Goal: Information Seeking & Learning: Learn about a topic

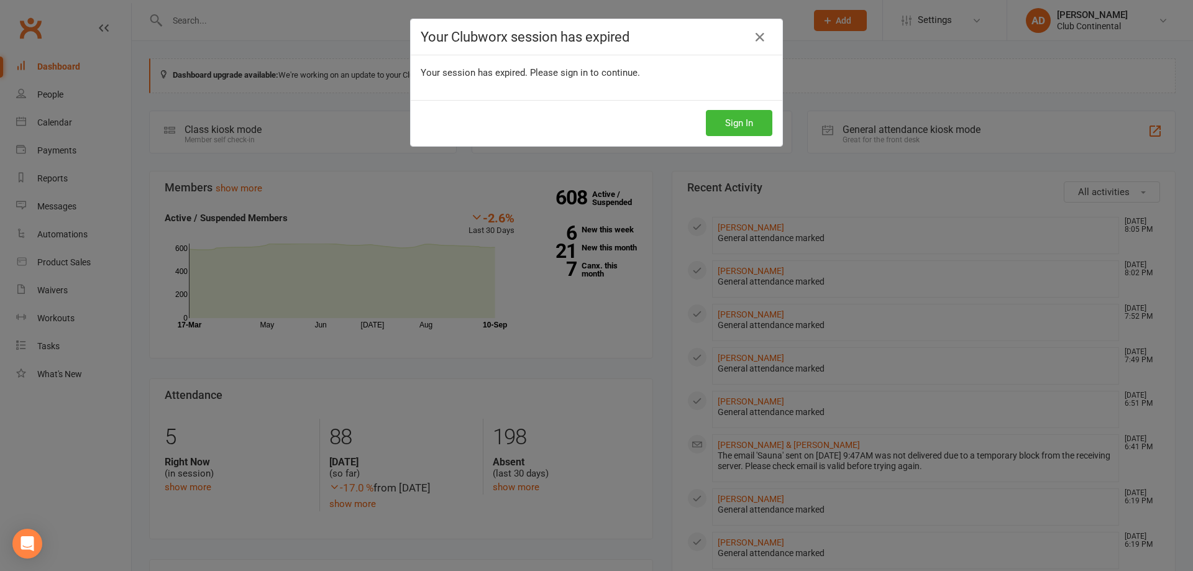
click at [736, 106] on div "Sign In" at bounding box center [597, 123] width 372 height 46
click at [737, 112] on button "Sign In" at bounding box center [739, 123] width 66 height 26
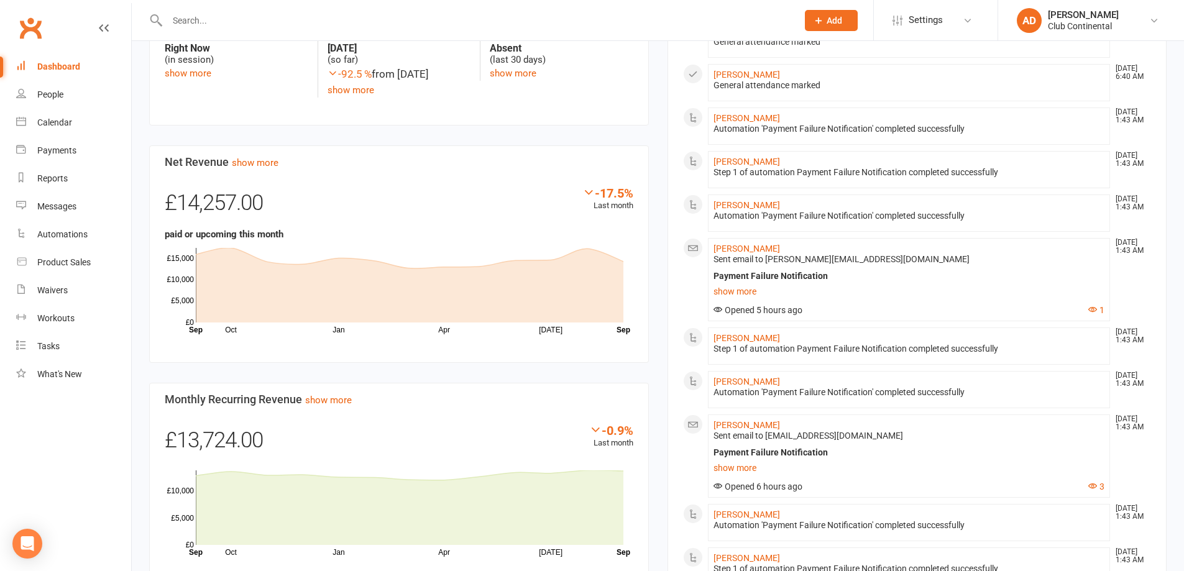
scroll to position [435, 0]
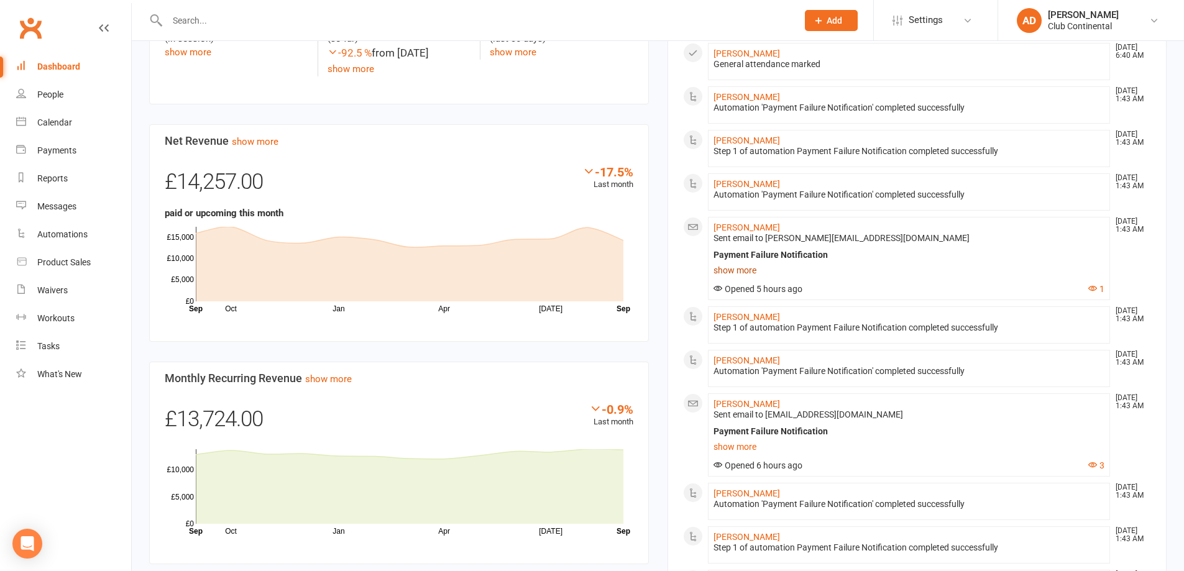
click at [735, 270] on link "show more" at bounding box center [908, 270] width 391 height 17
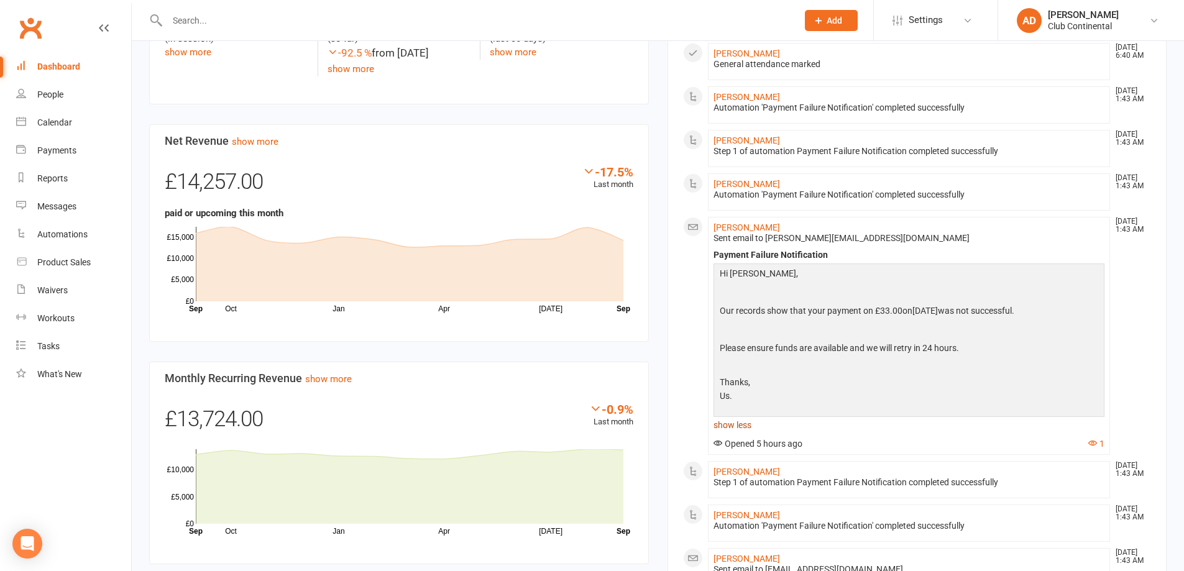
click at [736, 423] on link "show less" at bounding box center [908, 424] width 391 height 17
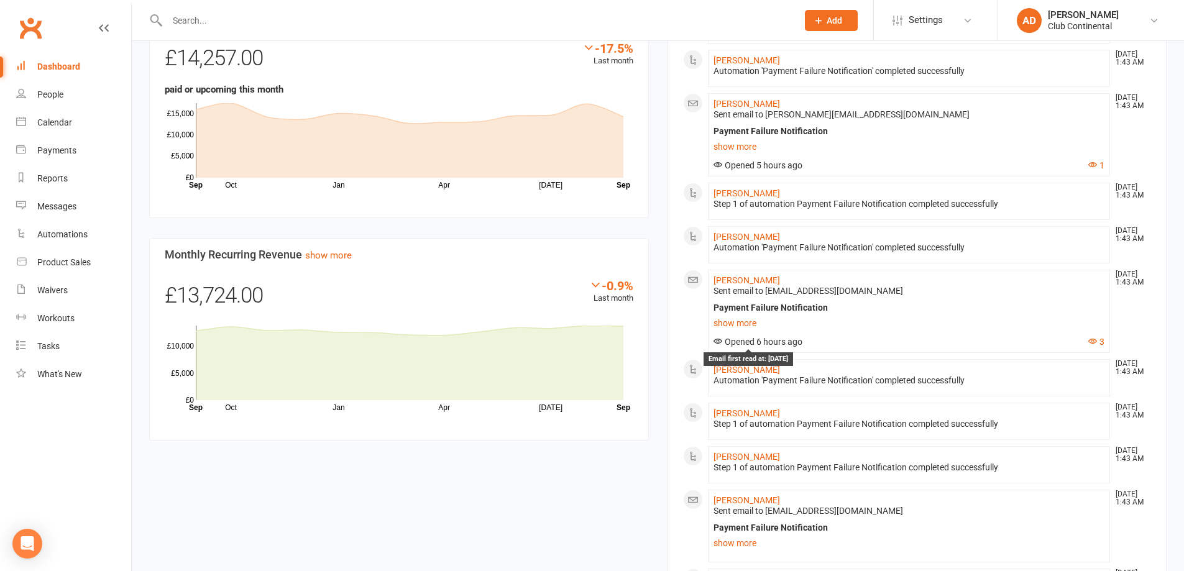
scroll to position [559, 0]
click at [745, 326] on link "show more" at bounding box center [908, 322] width 391 height 17
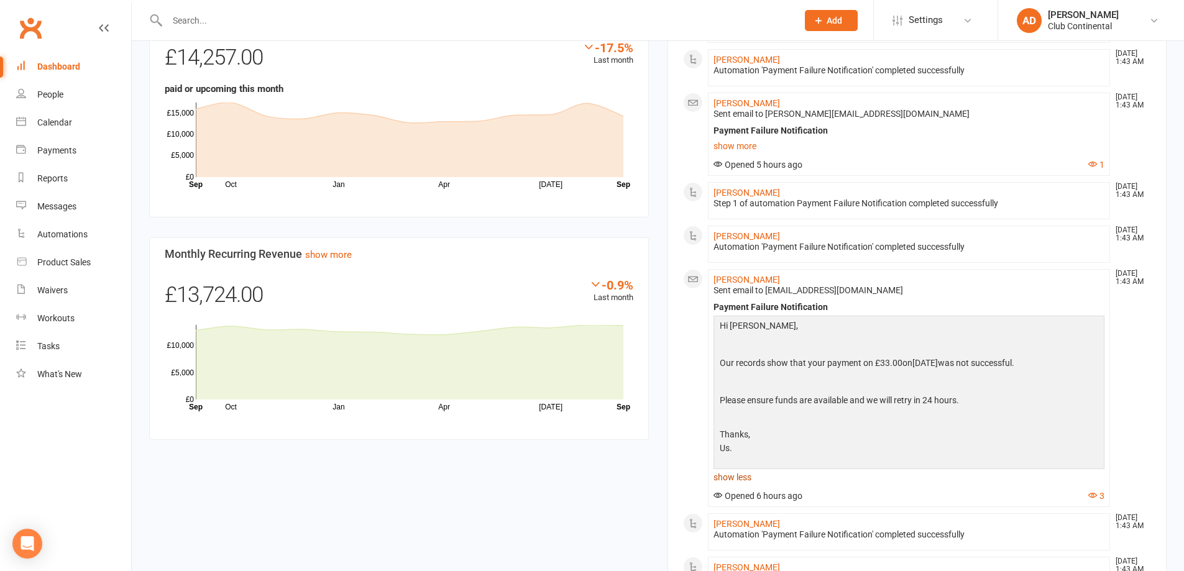
click at [736, 478] on link "show less" at bounding box center [908, 477] width 391 height 17
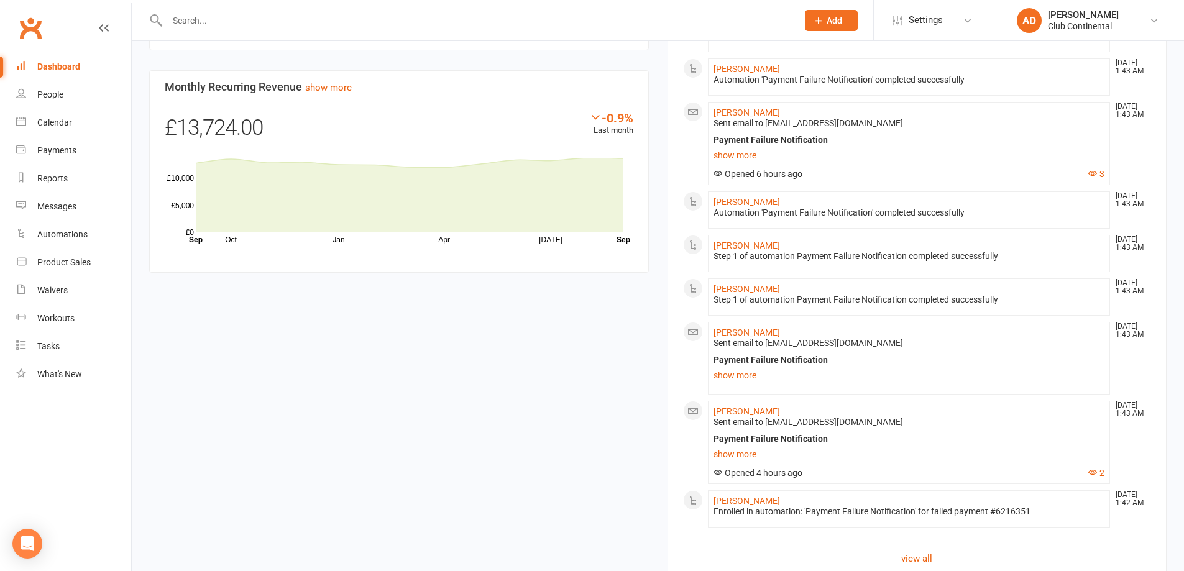
scroll to position [782, 0]
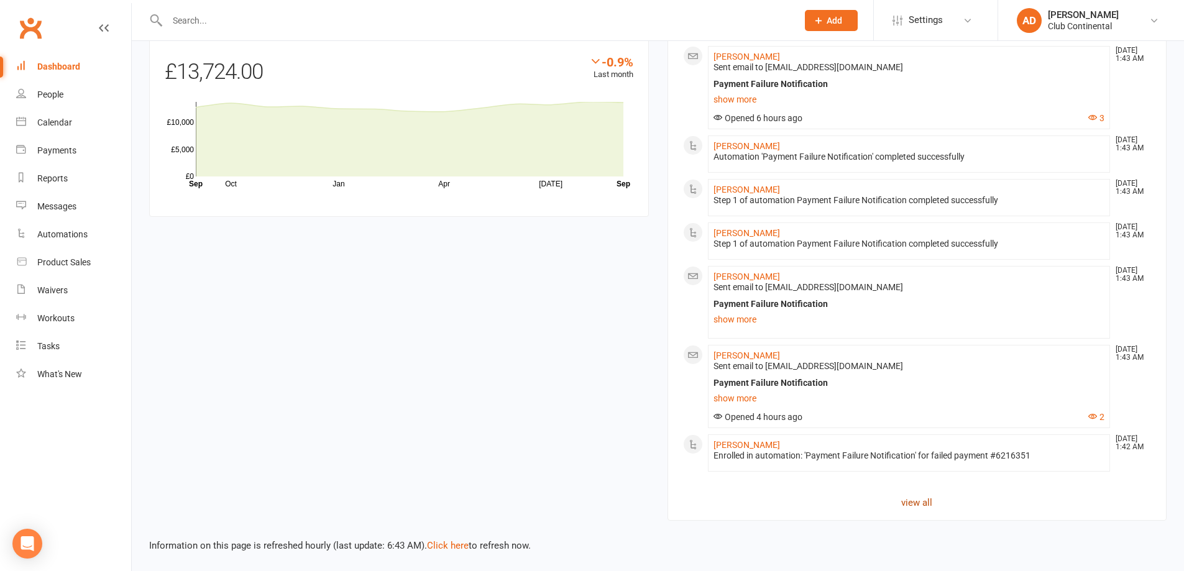
click at [913, 495] on link "view all" at bounding box center [917, 502] width 469 height 15
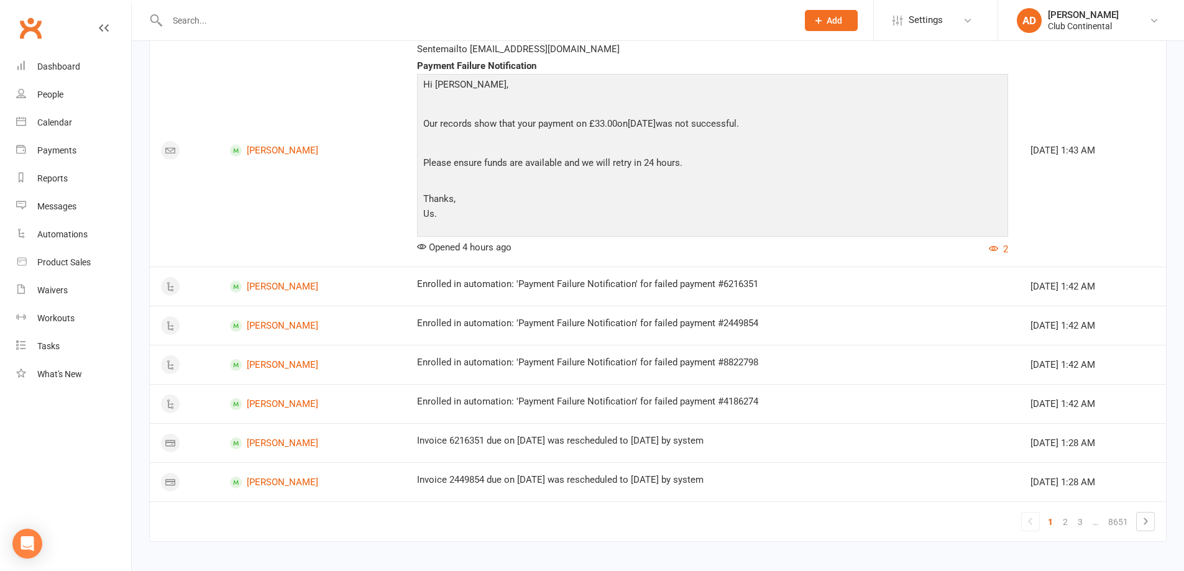
scroll to position [1395, 0]
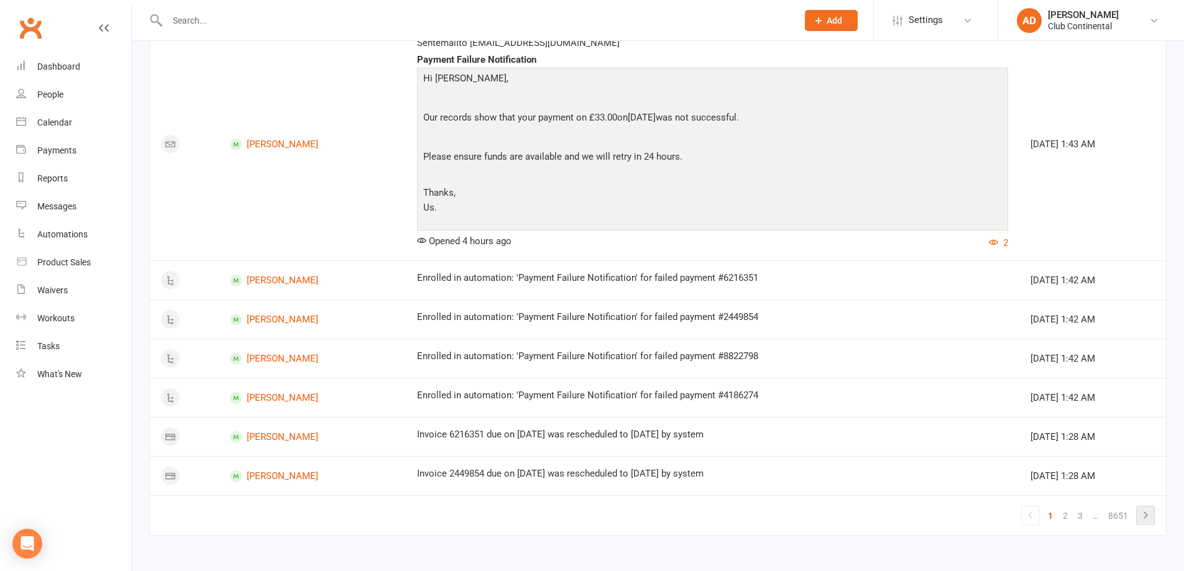
click at [1141, 511] on icon at bounding box center [1145, 515] width 15 height 15
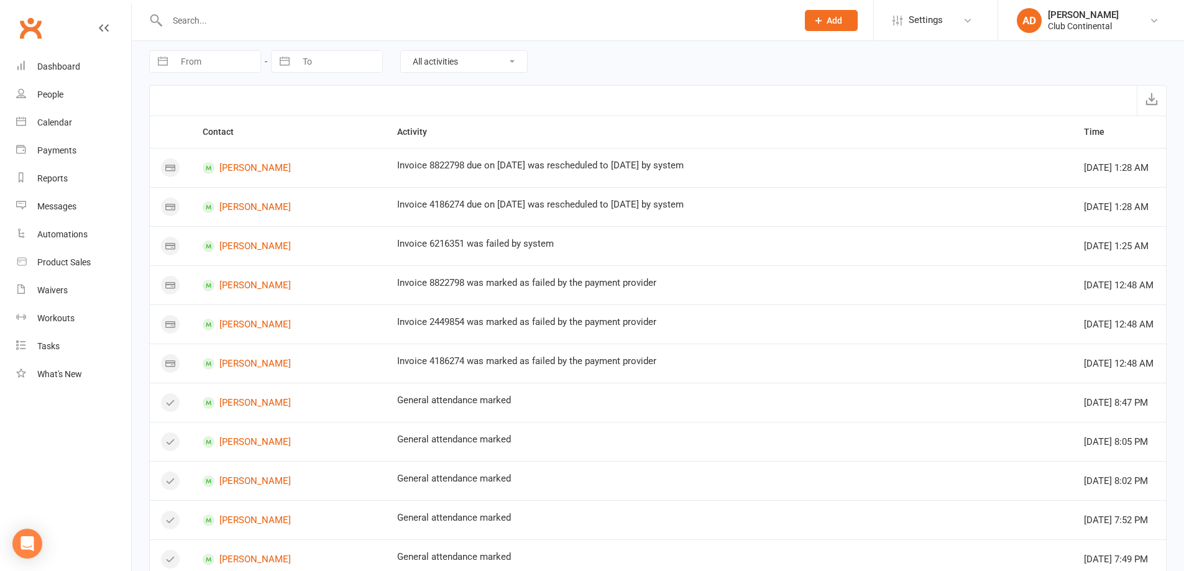
scroll to position [0, 0]
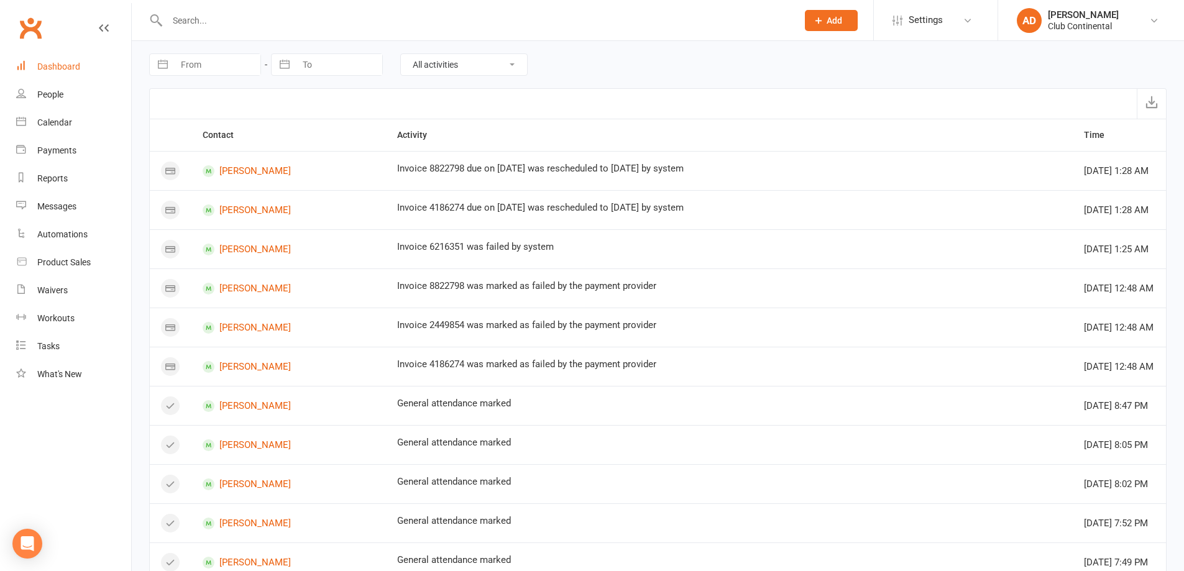
click at [84, 63] on link "Dashboard" at bounding box center [73, 67] width 115 height 28
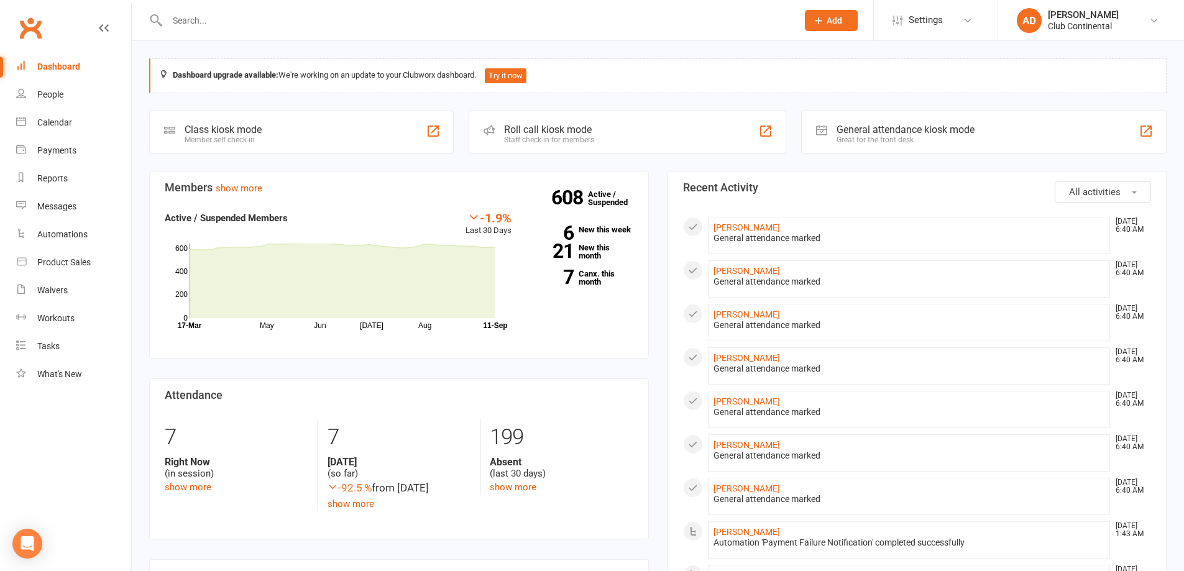
click at [177, 4] on div at bounding box center [468, 20] width 639 height 40
click at [178, 16] on input "text" at bounding box center [475, 20] width 625 height 17
type input "M"
type input "A"
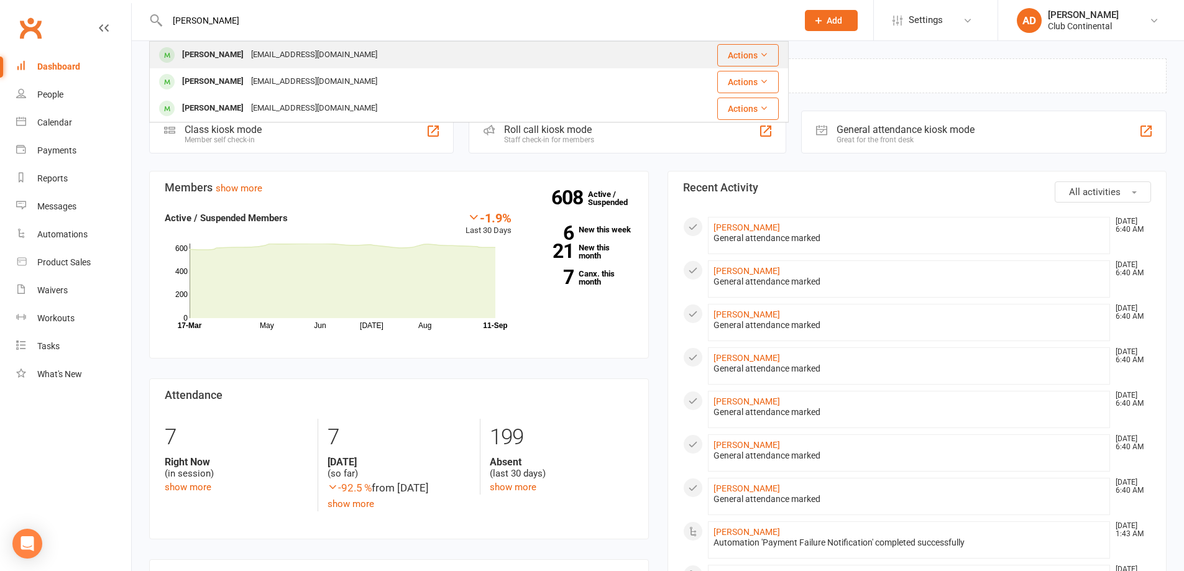
type input "amie"
click at [319, 56] on div "Amie Carr ajcarr81@icloud.com" at bounding box center [394, 54] width 489 height 25
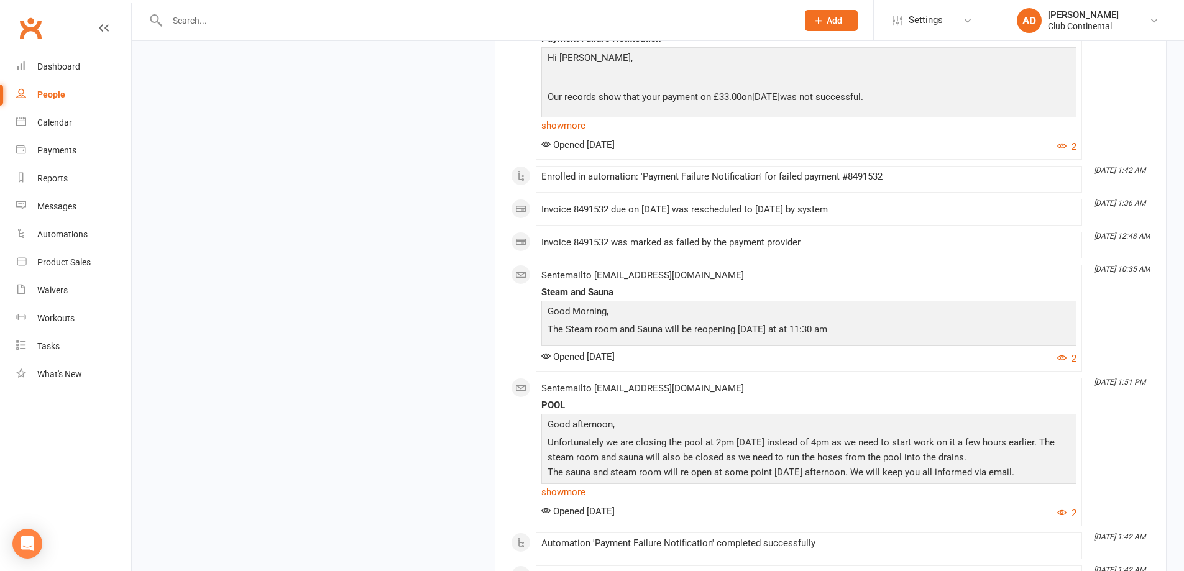
scroll to position [1554, 0]
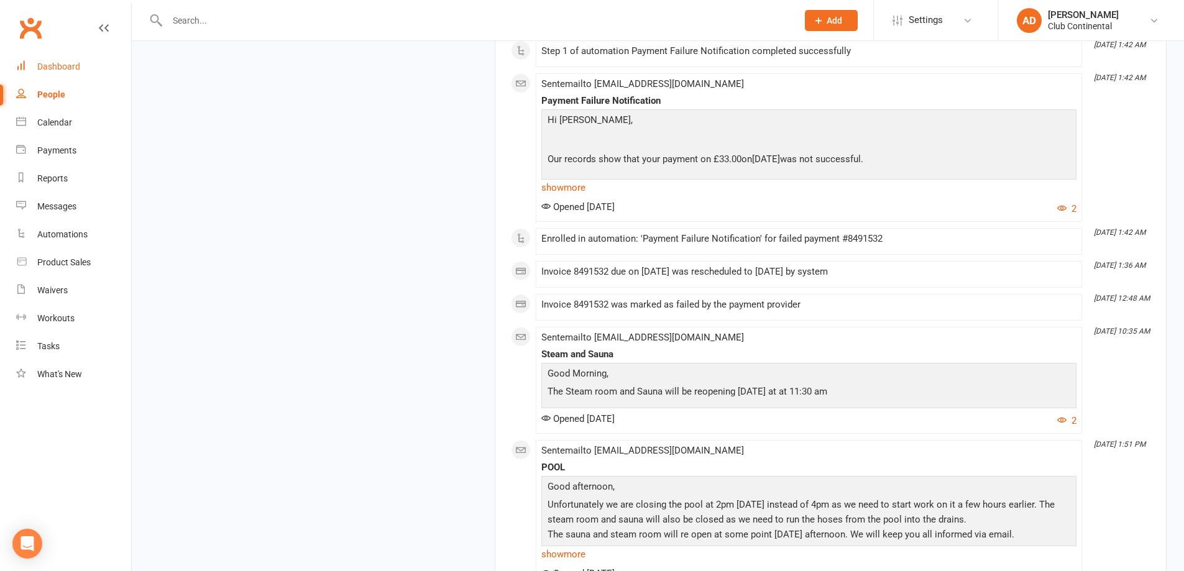
click at [39, 65] on div "Dashboard" at bounding box center [58, 67] width 43 height 10
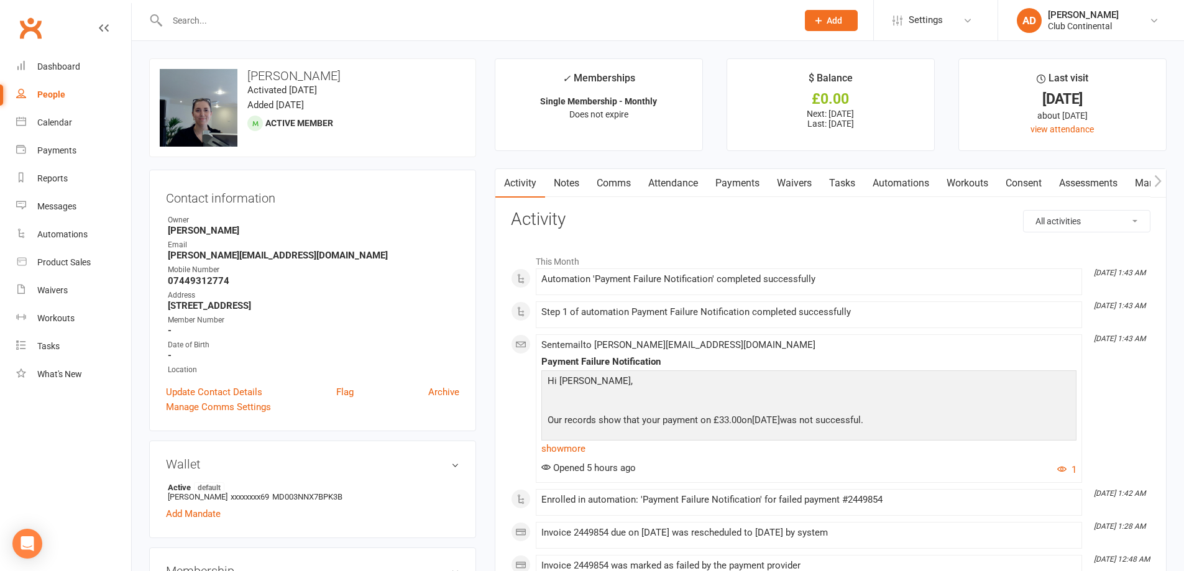
click at [733, 188] on link "Payments" at bounding box center [738, 183] width 62 height 29
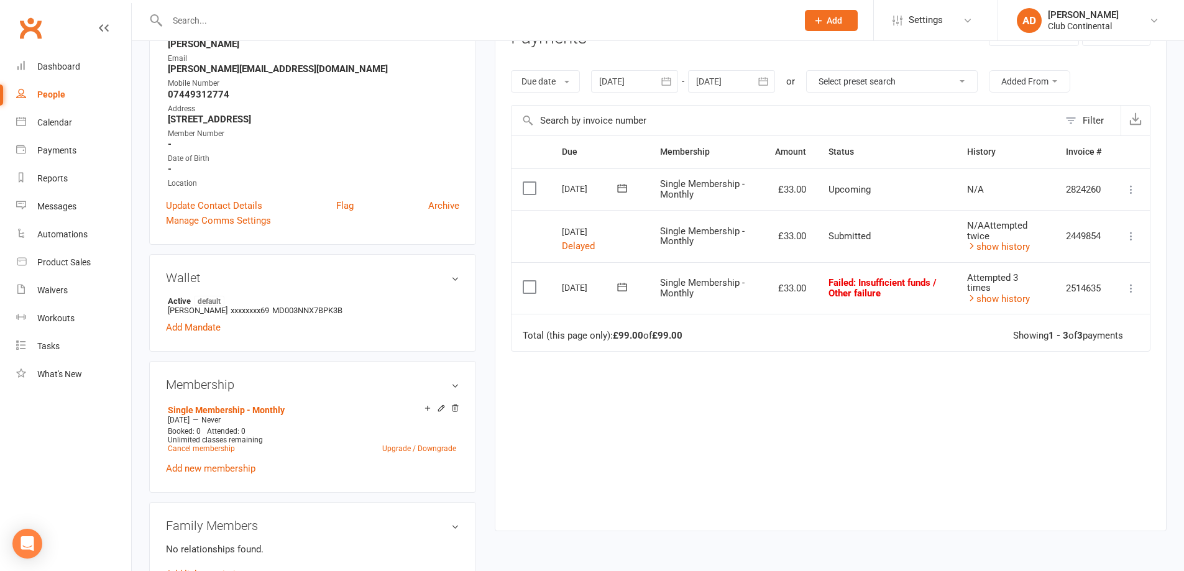
scroll to position [124, 0]
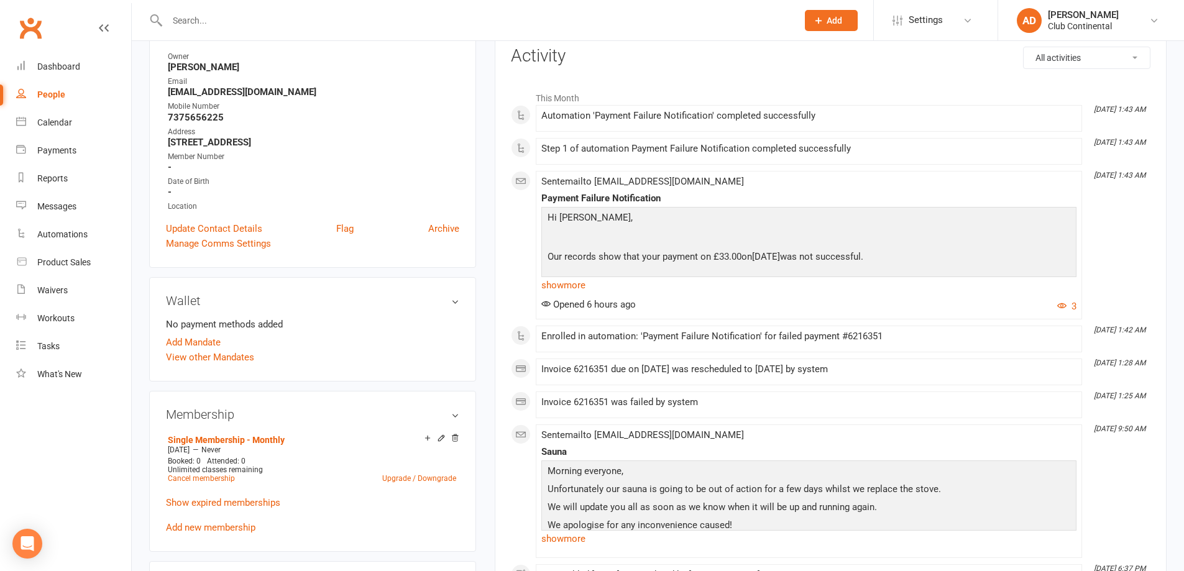
scroll to position [186, 0]
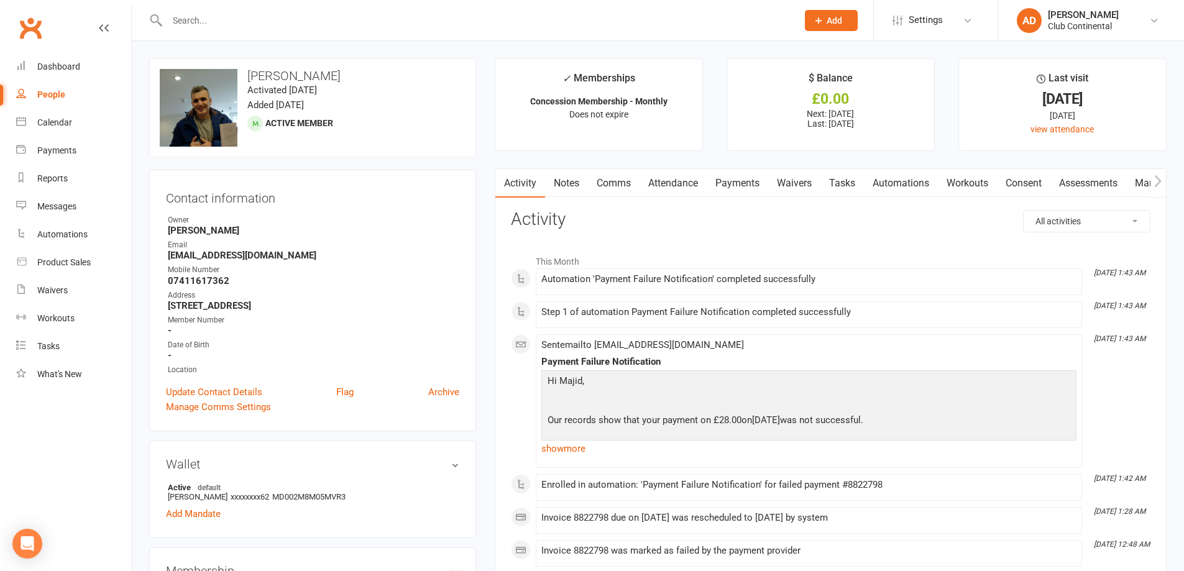
click at [736, 187] on link "Payments" at bounding box center [738, 183] width 62 height 29
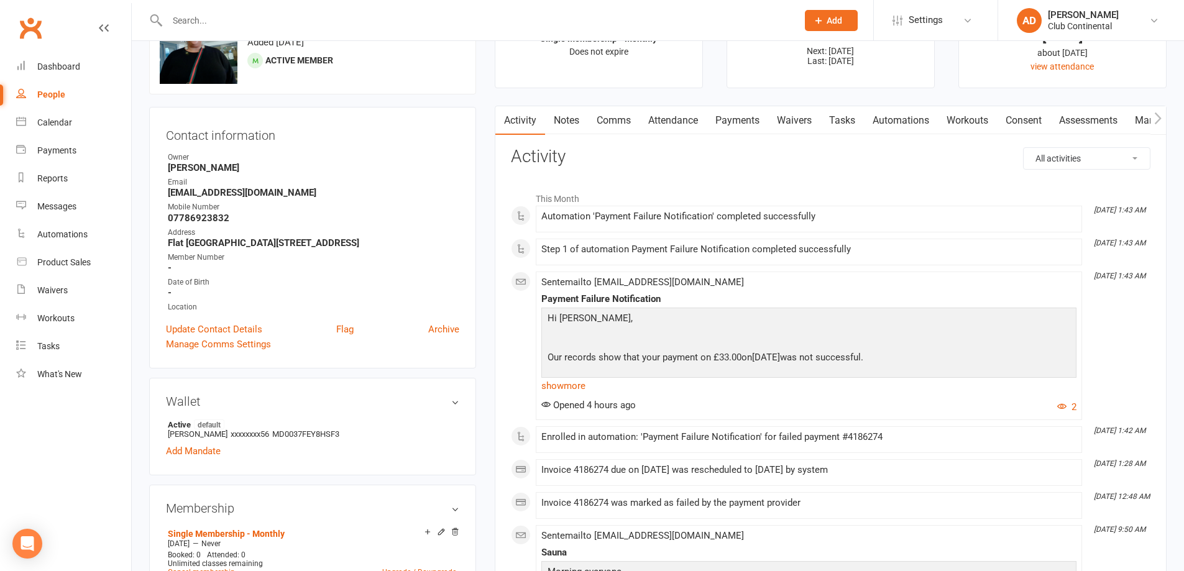
scroll to position [62, 0]
click at [730, 121] on link "Payments" at bounding box center [738, 121] width 62 height 29
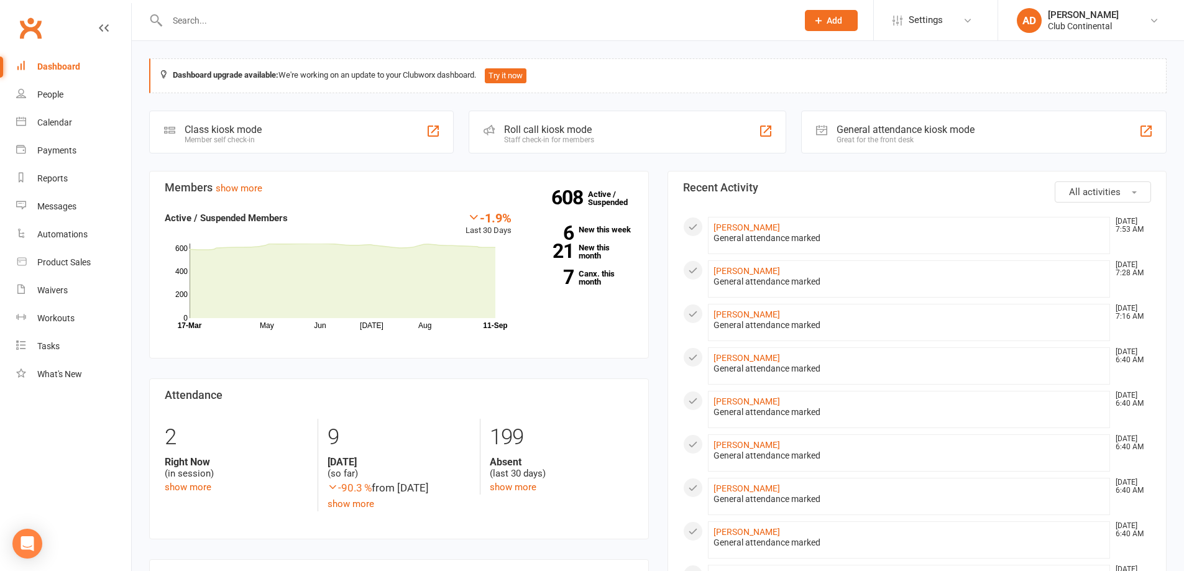
click at [1082, 191] on span "All activities" at bounding box center [1095, 191] width 52 height 11
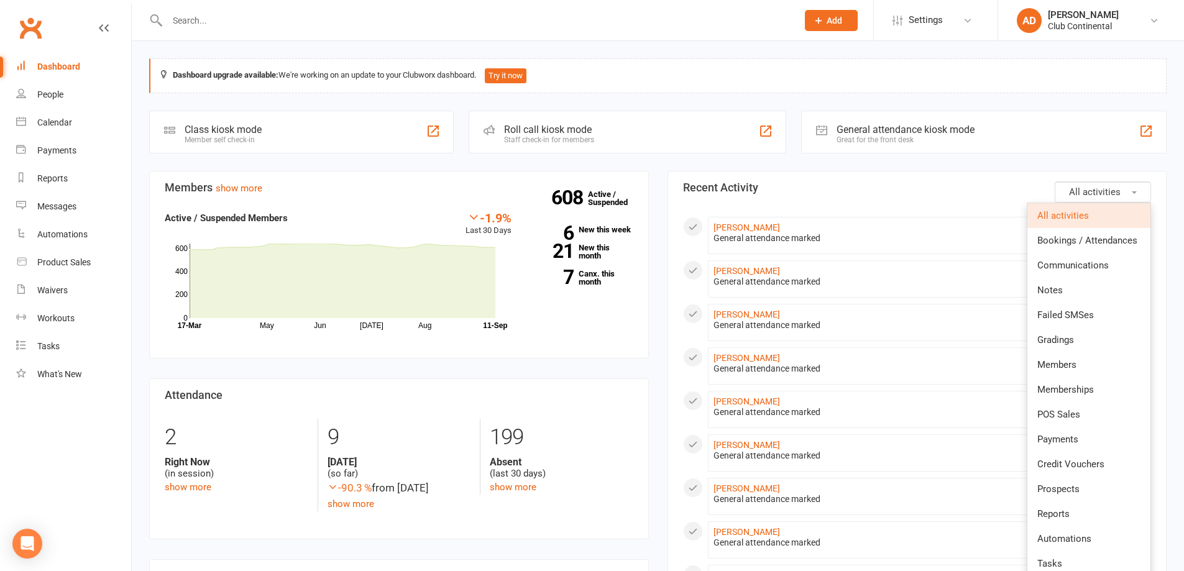
click at [1131, 186] on button "All activities" at bounding box center [1103, 191] width 96 height 21
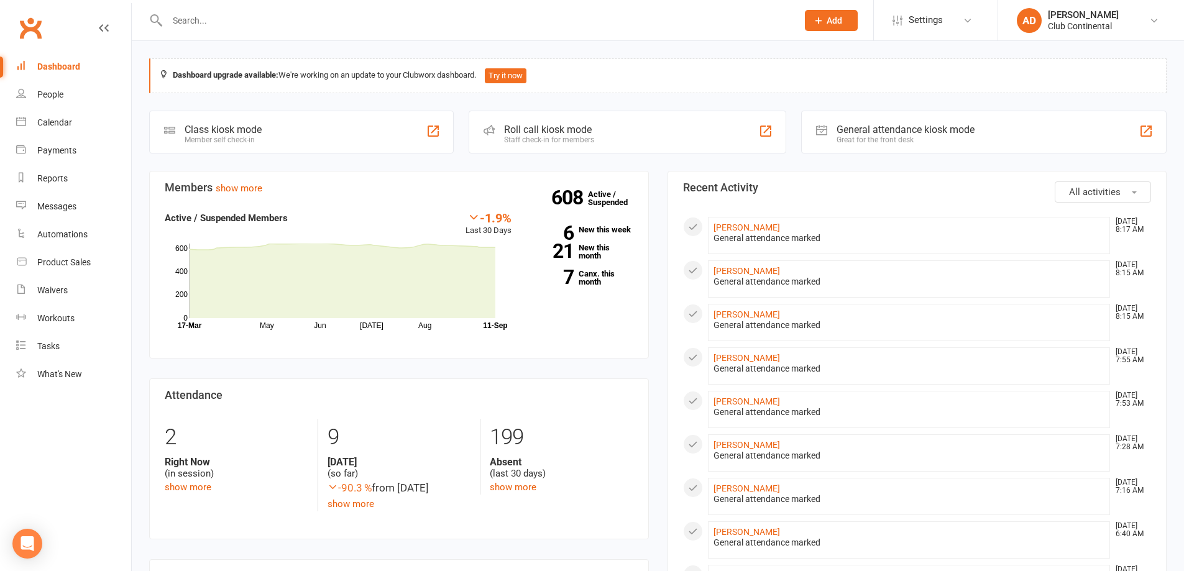
drag, startPoint x: 135, startPoint y: 44, endPoint x: 170, endPoint y: 45, distance: 34.8
click at [743, 229] on link "Kamal Miah" at bounding box center [746, 227] width 66 height 10
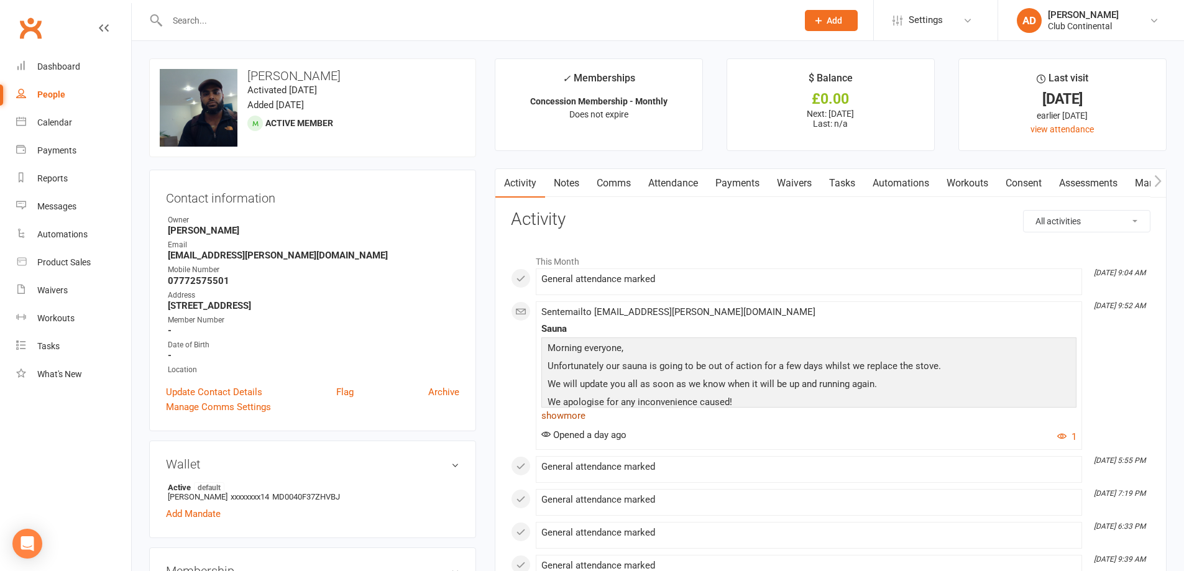
click at [576, 420] on link "show more" at bounding box center [808, 415] width 535 height 17
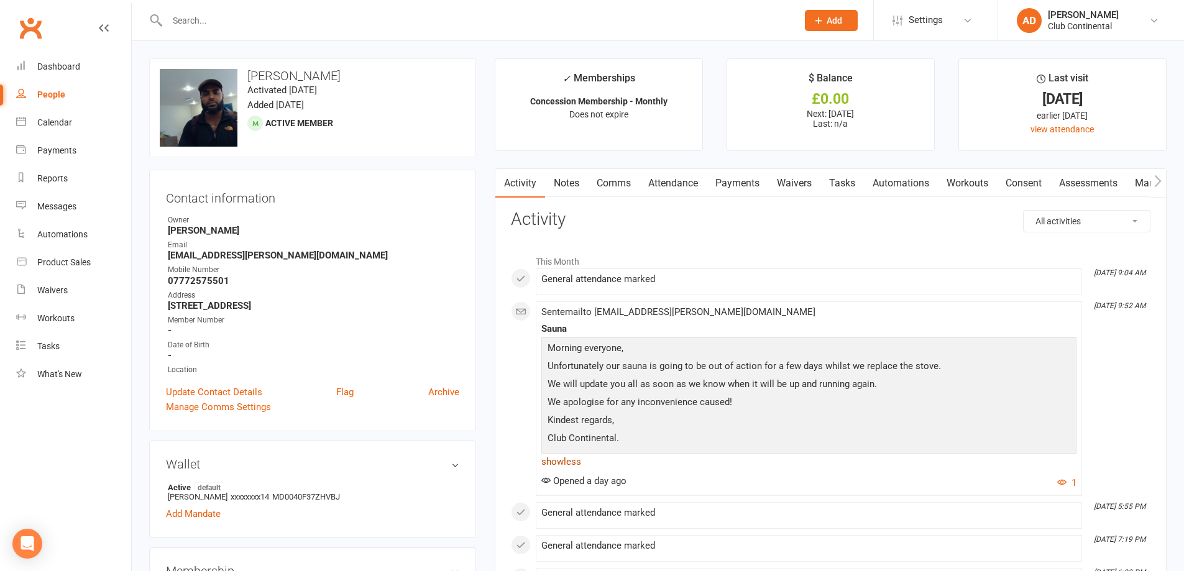
click at [568, 456] on link "show less" at bounding box center [808, 461] width 535 height 17
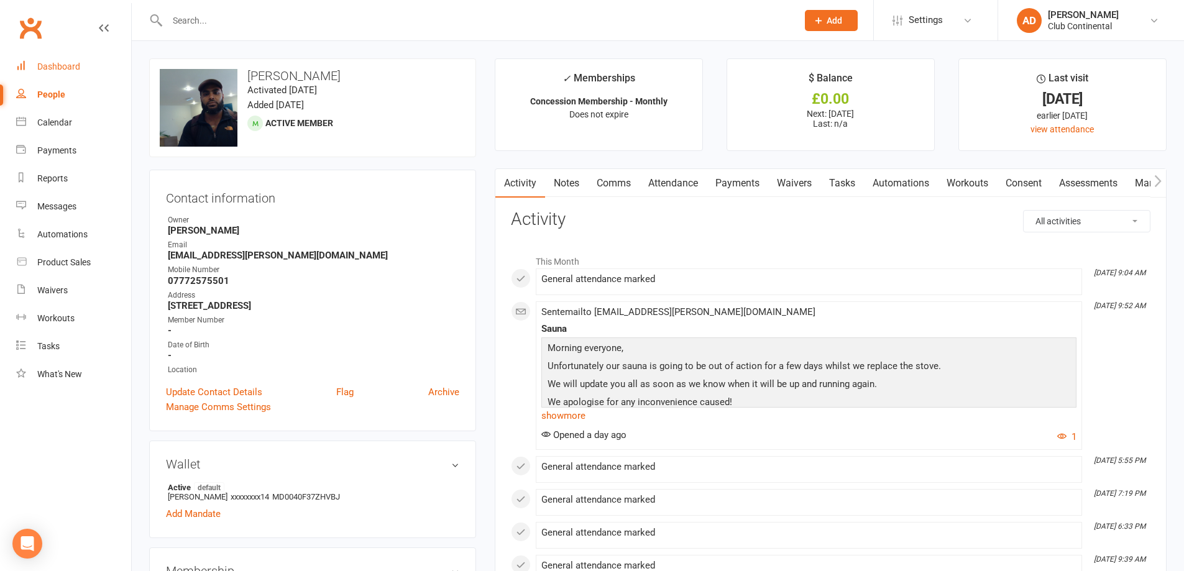
click at [55, 75] on link "Dashboard" at bounding box center [73, 67] width 115 height 28
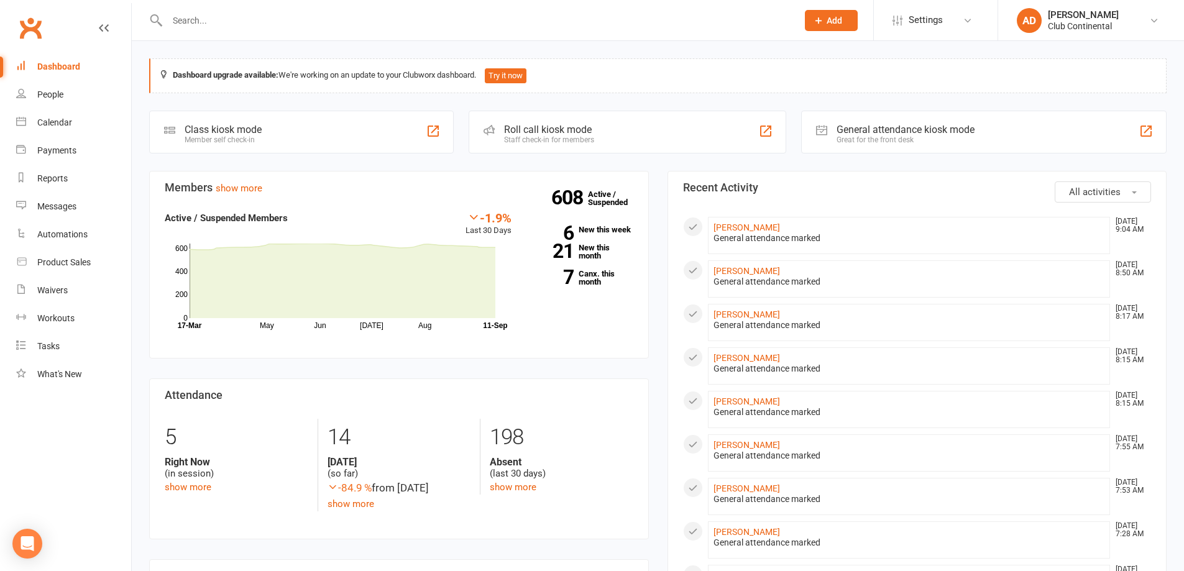
click at [1113, 193] on span "All activities" at bounding box center [1095, 191] width 52 height 11
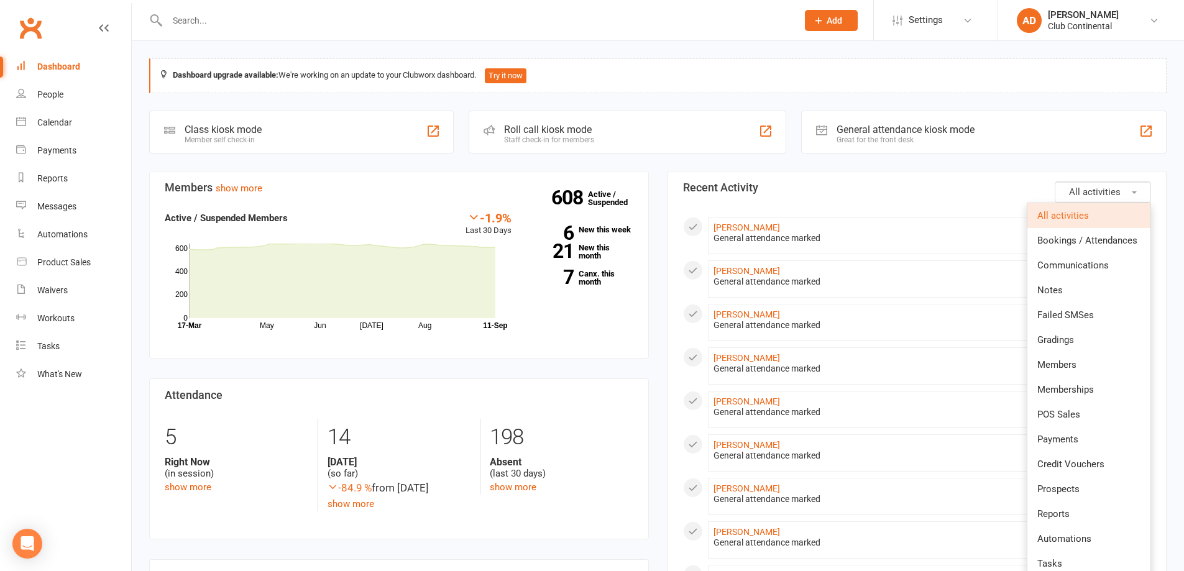
click at [1133, 185] on button "All activities" at bounding box center [1103, 191] width 96 height 21
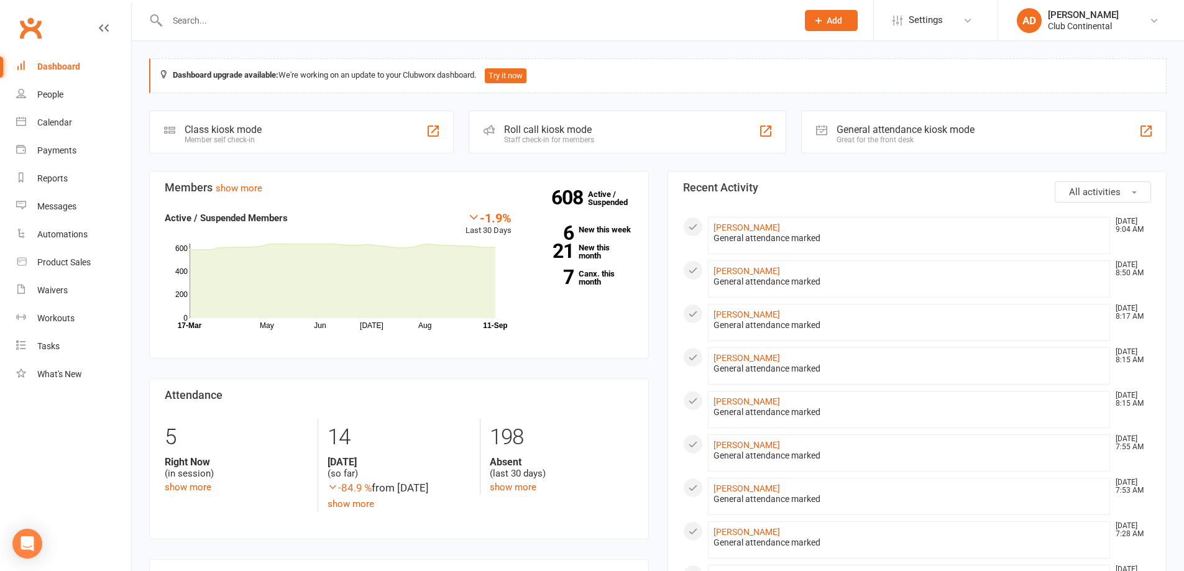
click at [1133, 185] on button "All activities" at bounding box center [1103, 191] width 96 height 21
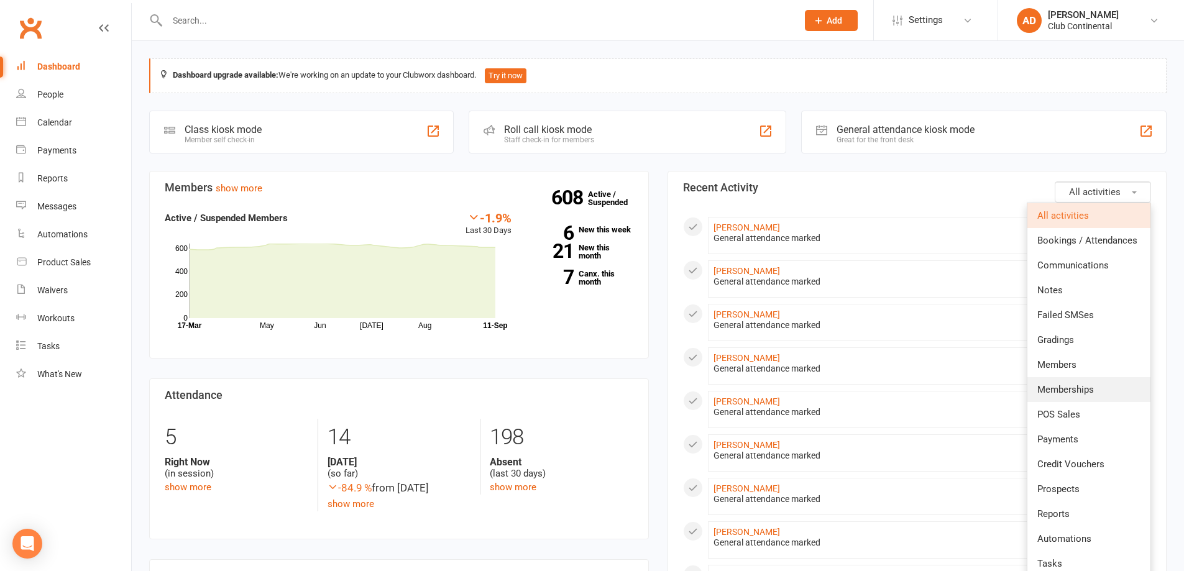
click at [1078, 380] on link "Memberships" at bounding box center [1088, 389] width 123 height 25
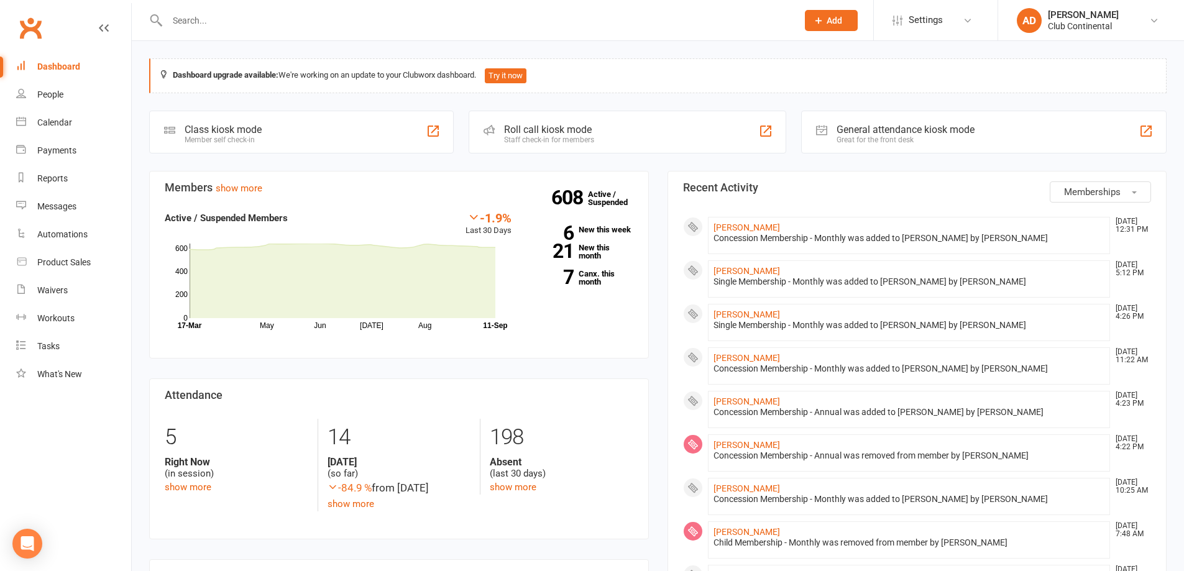
click at [1109, 197] on span "Memberships" at bounding box center [1092, 191] width 57 height 11
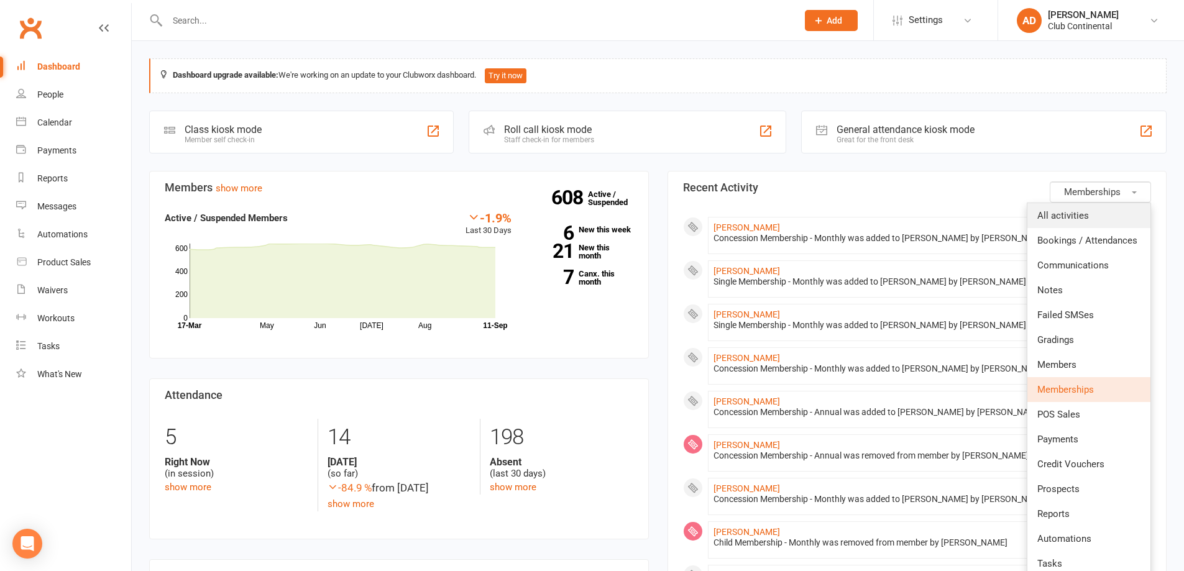
click at [1079, 211] on span "All activities" at bounding box center [1063, 215] width 52 height 11
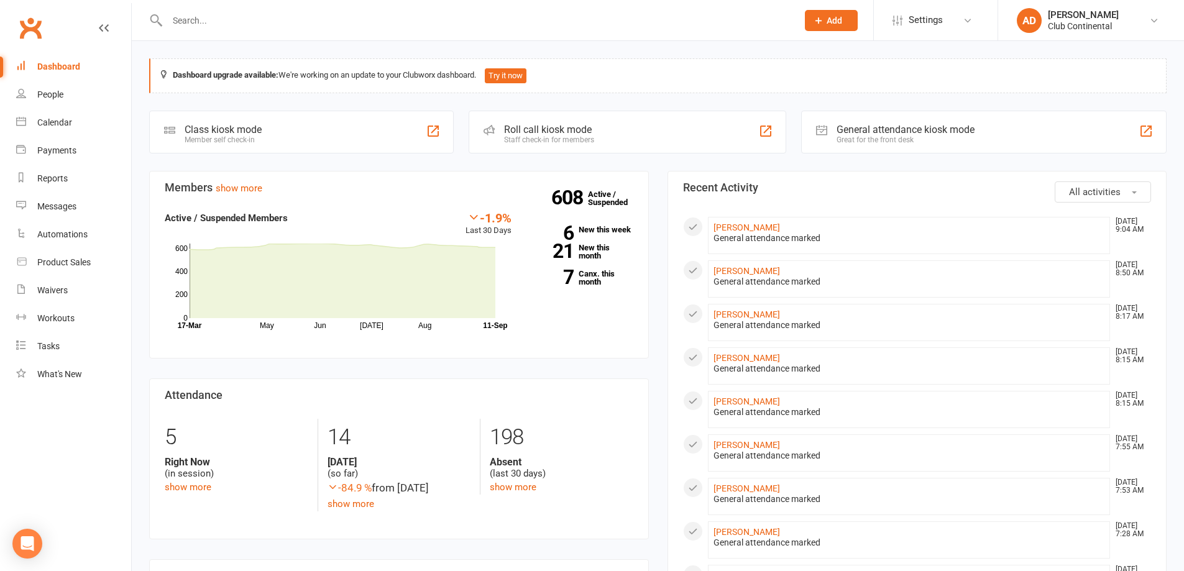
click at [1131, 189] on button "All activities" at bounding box center [1103, 191] width 96 height 21
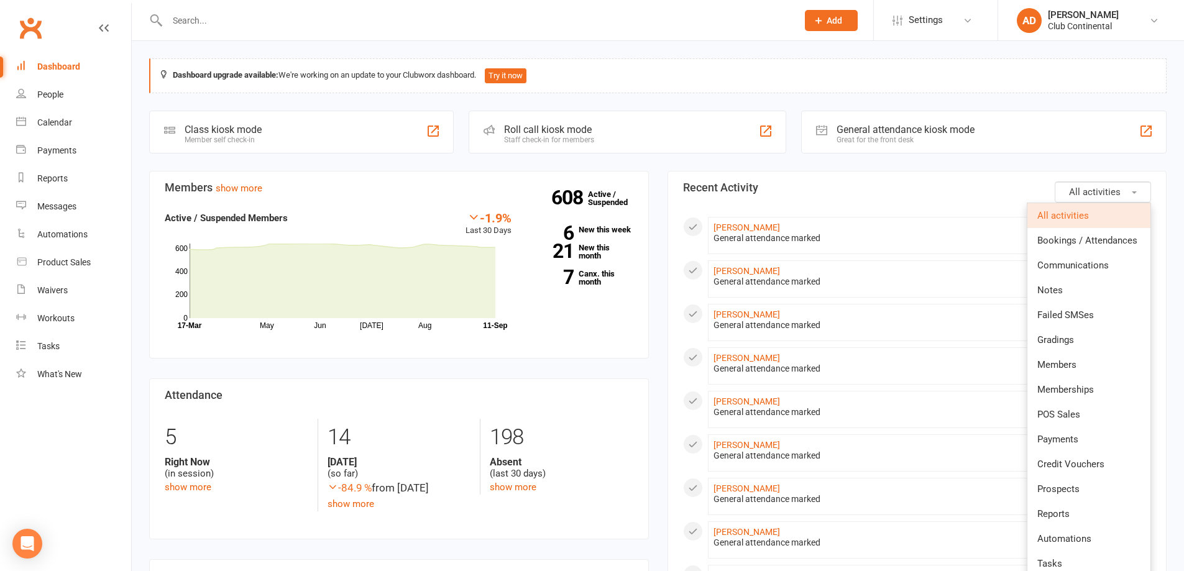
click at [1068, 186] on button "All activities" at bounding box center [1103, 191] width 96 height 21
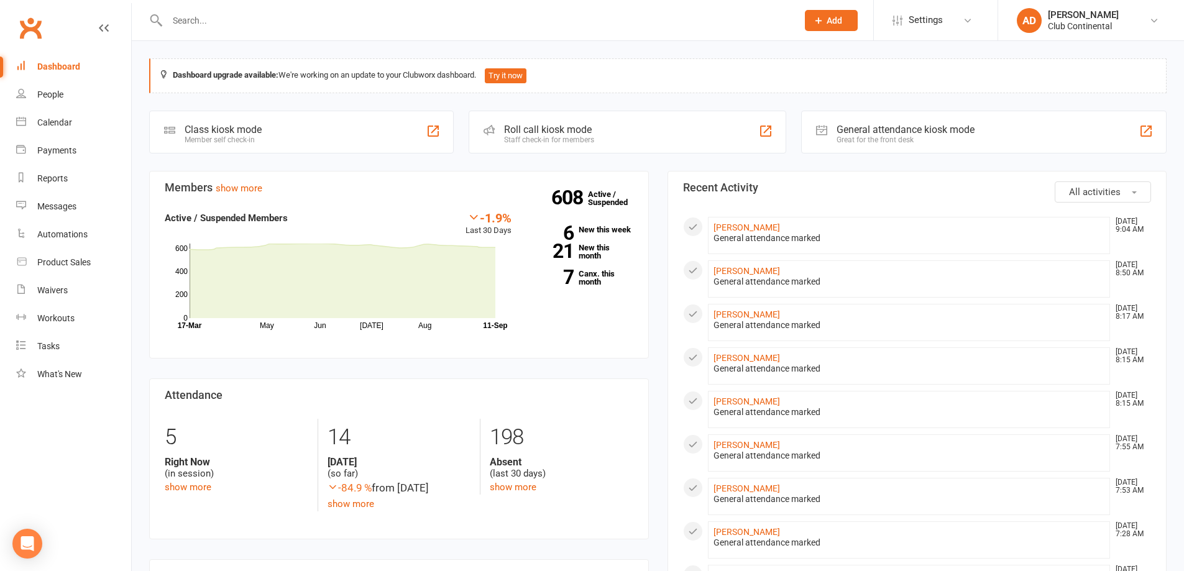
click at [371, 21] on input "text" at bounding box center [475, 20] width 625 height 17
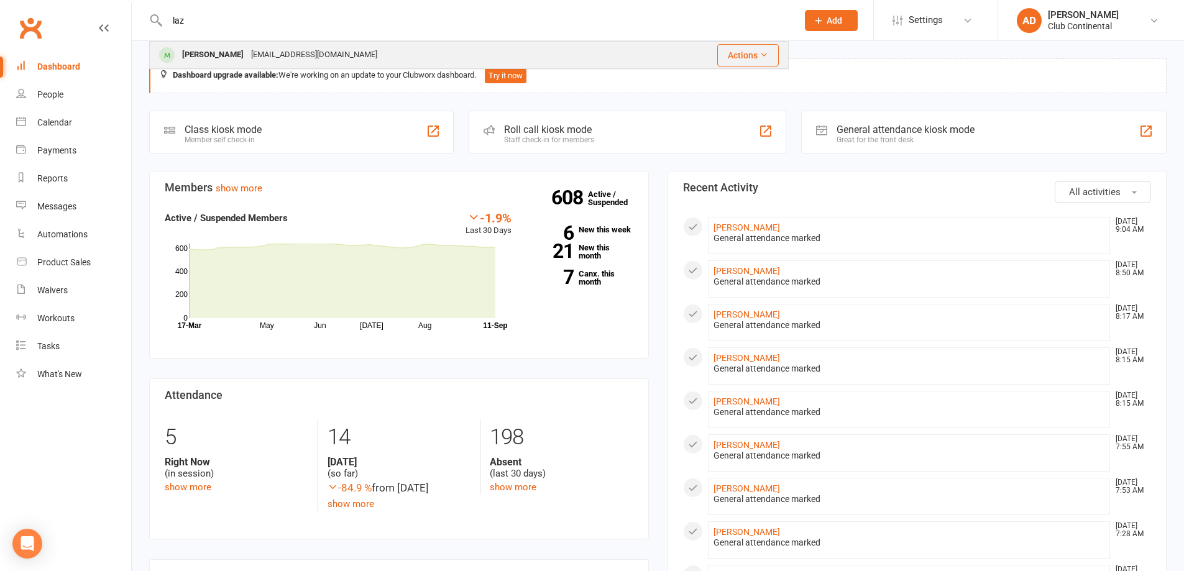
type input "laz"
click at [411, 43] on div "Lazlo Ellis lazlo87ellis@icloud.com" at bounding box center [394, 54] width 489 height 25
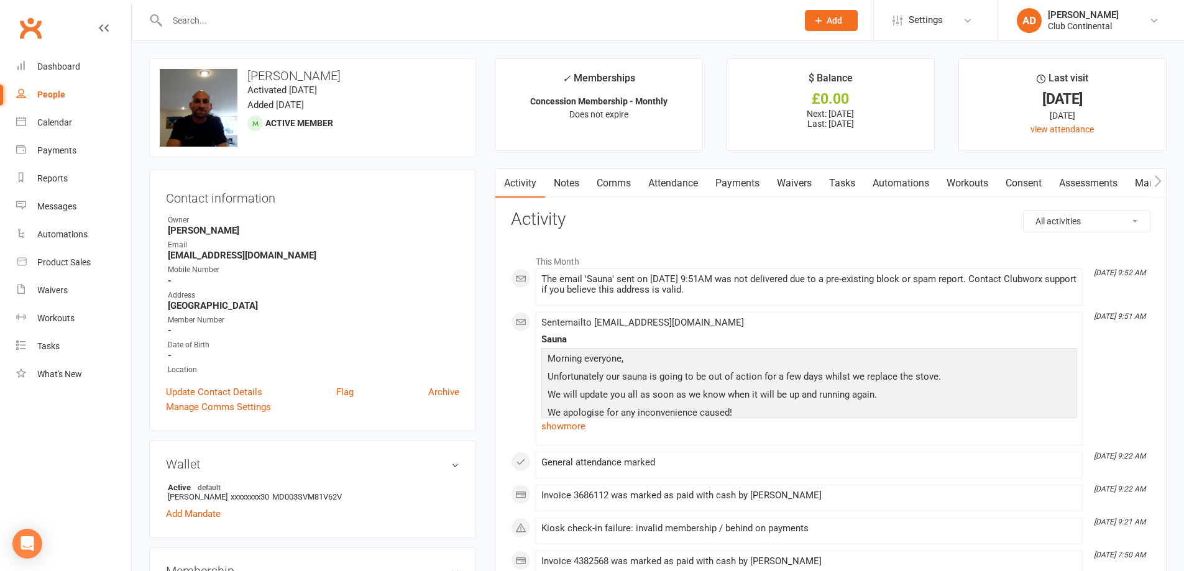
click at [744, 183] on link "Payments" at bounding box center [738, 183] width 62 height 29
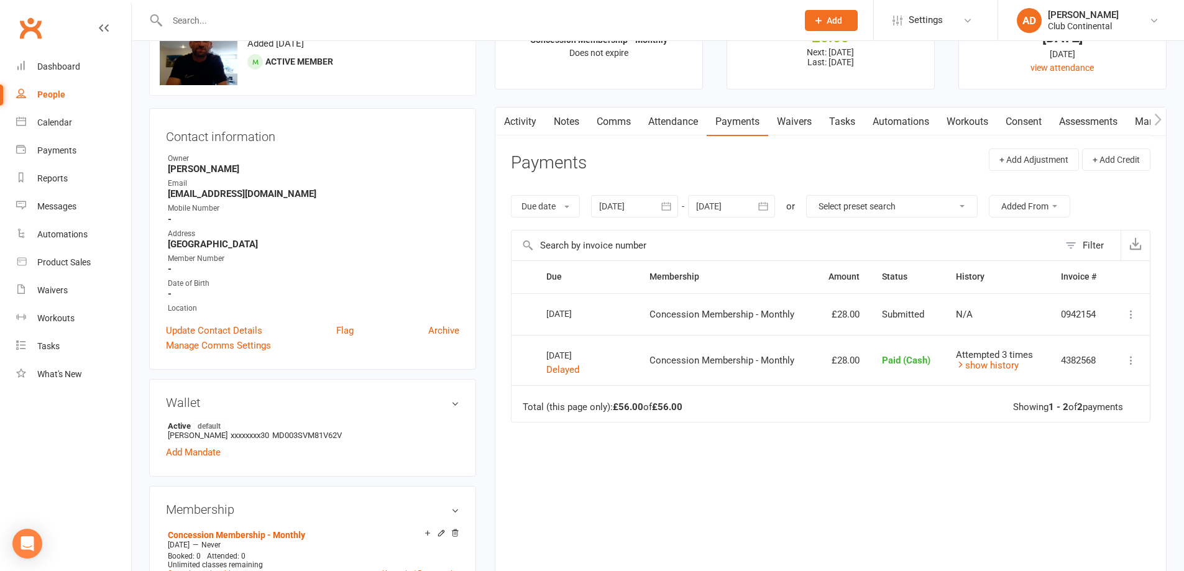
scroll to position [62, 0]
click at [63, 65] on div "Dashboard" at bounding box center [58, 67] width 43 height 10
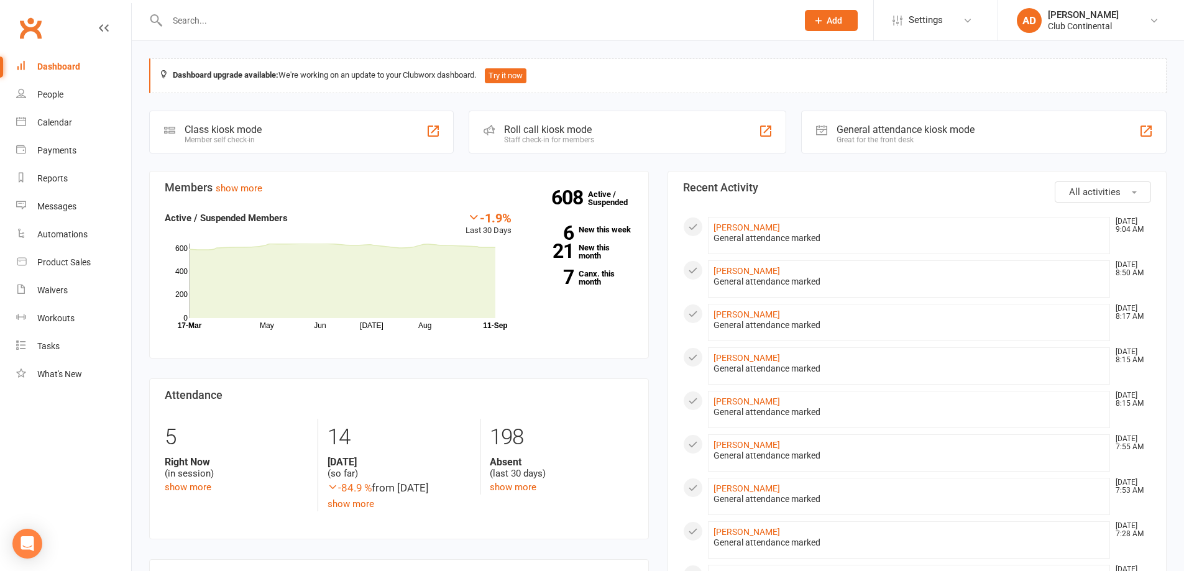
click at [1070, 193] on span "All activities" at bounding box center [1095, 191] width 52 height 11
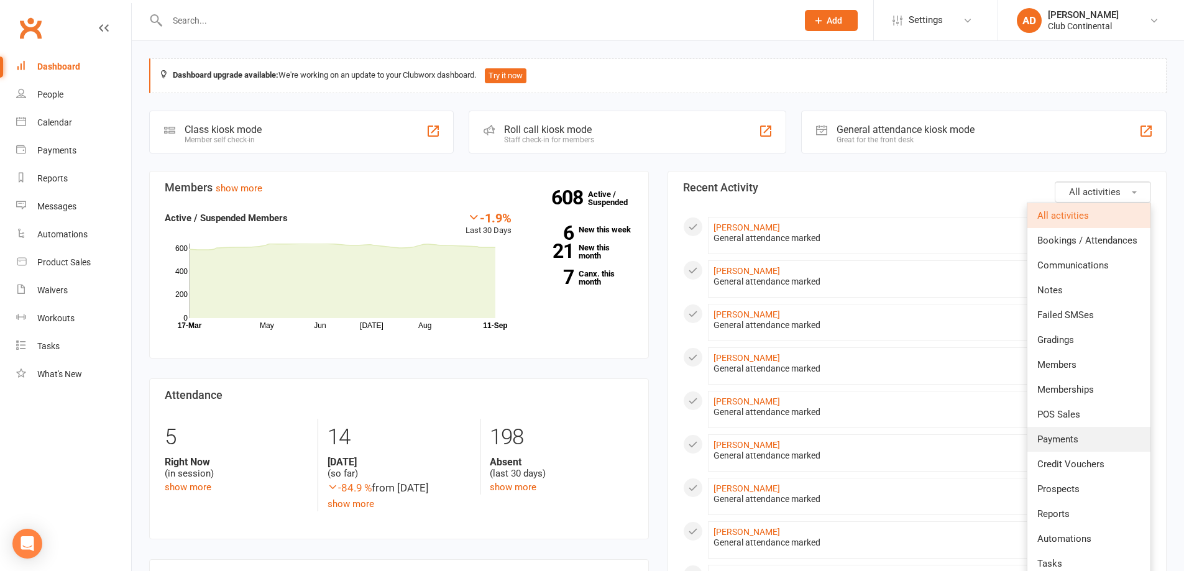
click at [1052, 437] on span "Payments" at bounding box center [1057, 439] width 41 height 11
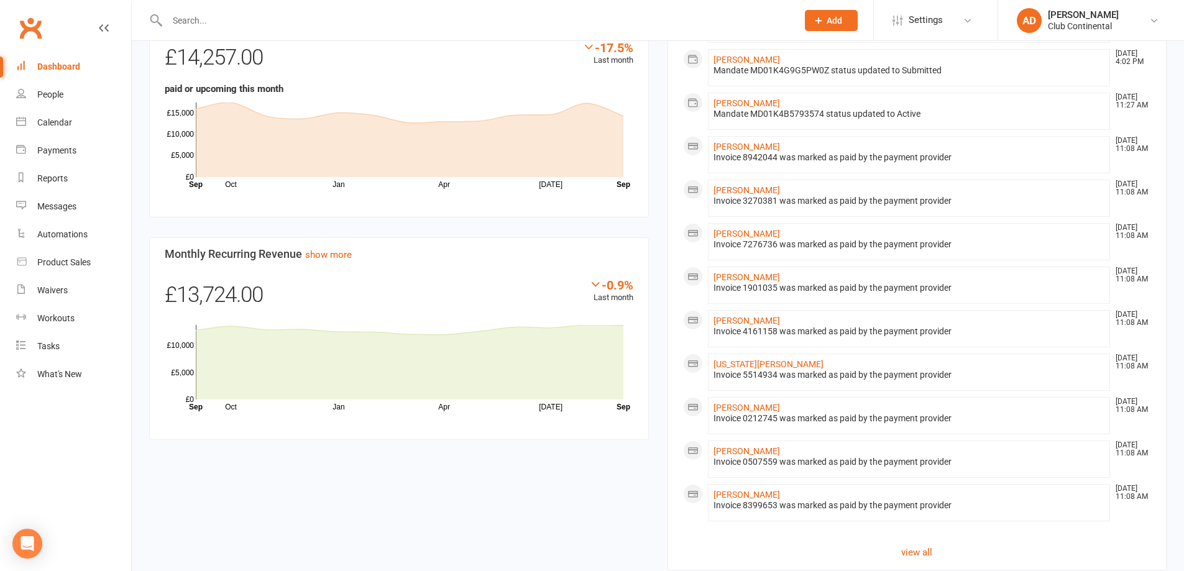
scroll to position [609, 0]
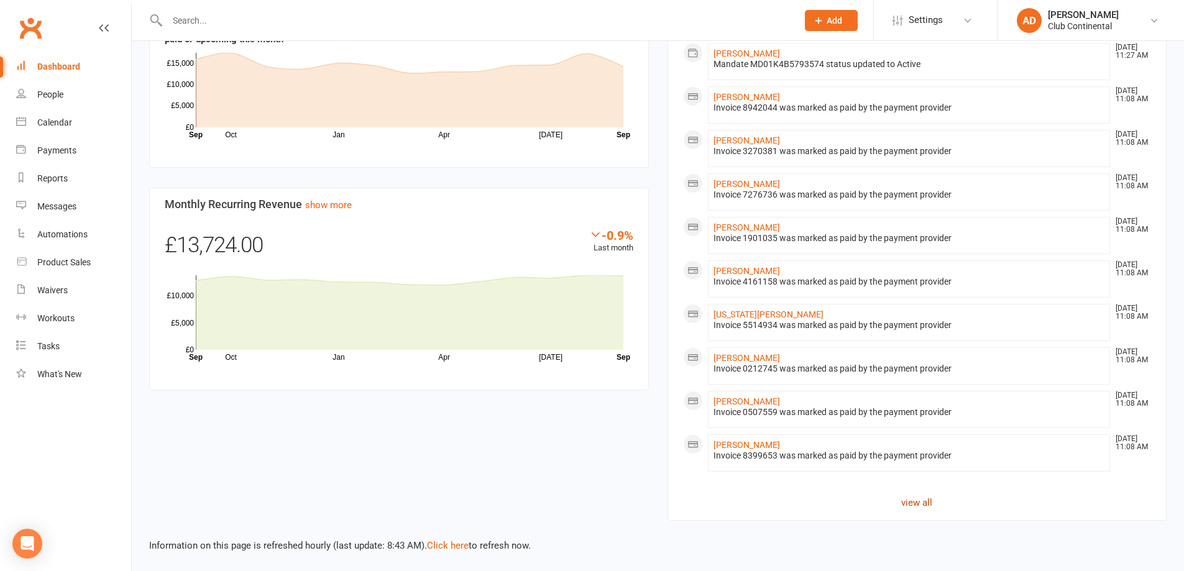
click at [923, 500] on link "view all" at bounding box center [917, 502] width 469 height 15
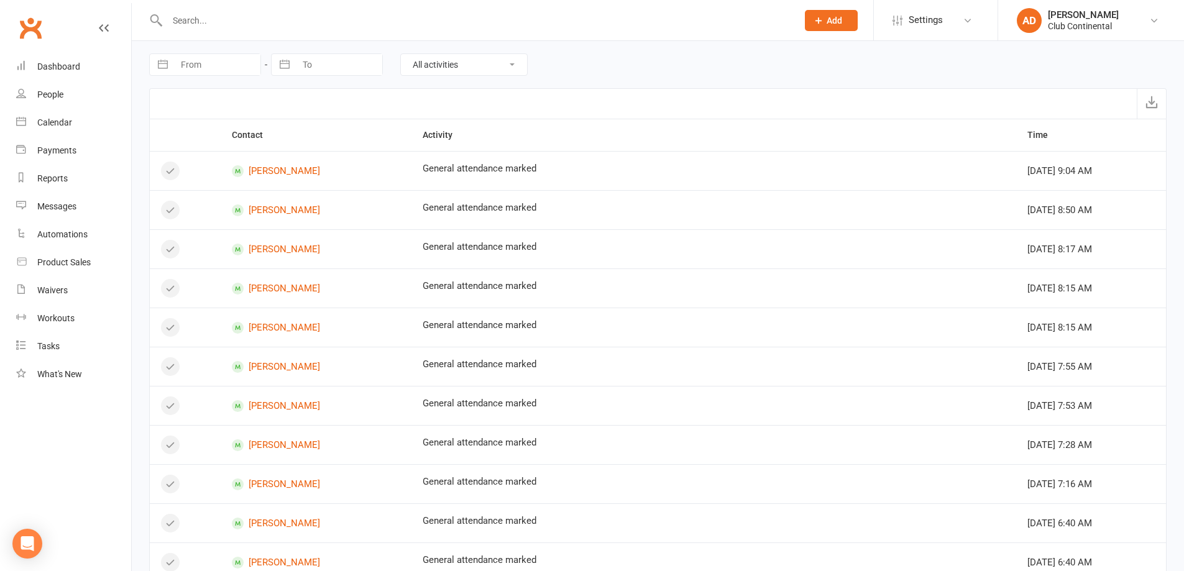
click at [433, 58] on select "All activities Bookings / Attendances Communications Notes Failed SMSes Grading…" at bounding box center [464, 64] width 126 height 21
select select "InvoiceLogEntry"
click at [401, 54] on select "All activities Bookings / Attendances Communications Notes Failed SMSes Grading…" at bounding box center [464, 64] width 126 height 21
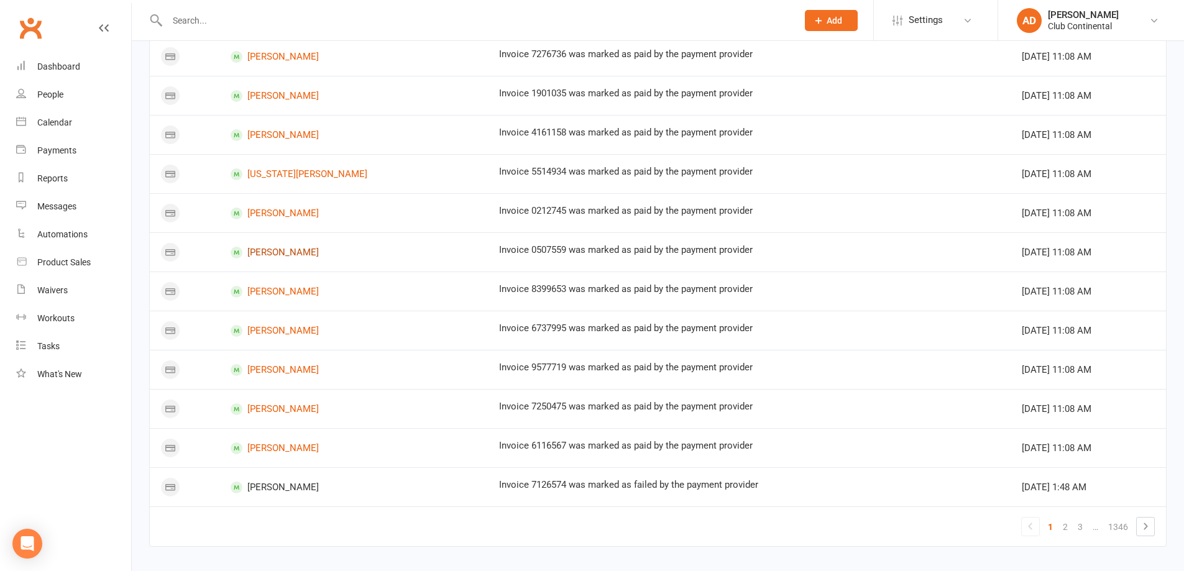
scroll to position [634, 0]
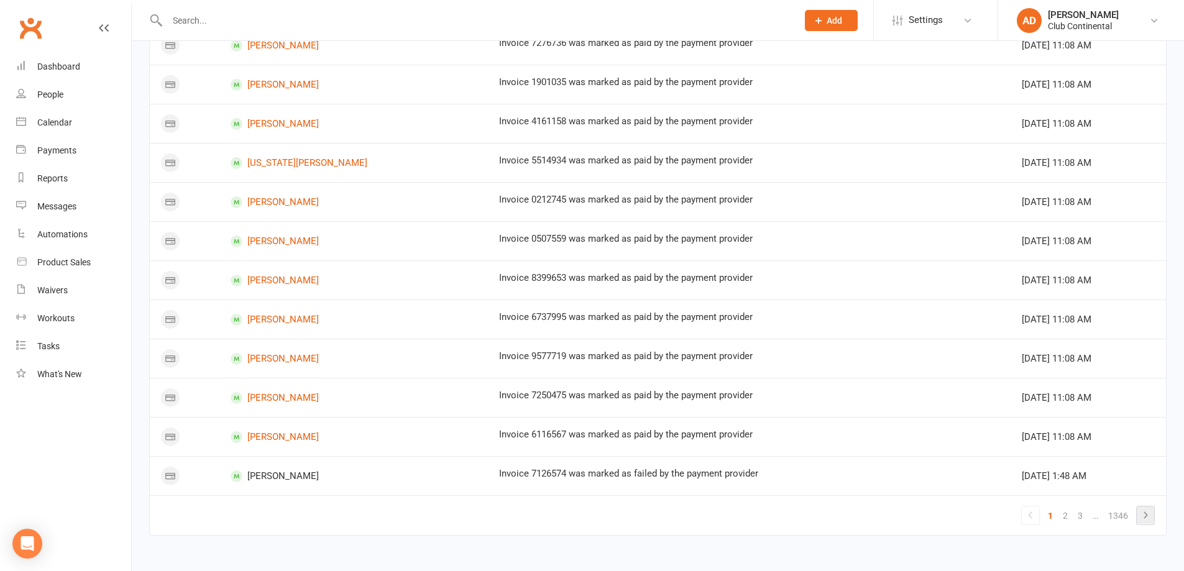
click at [1143, 511] on icon at bounding box center [1145, 515] width 15 height 15
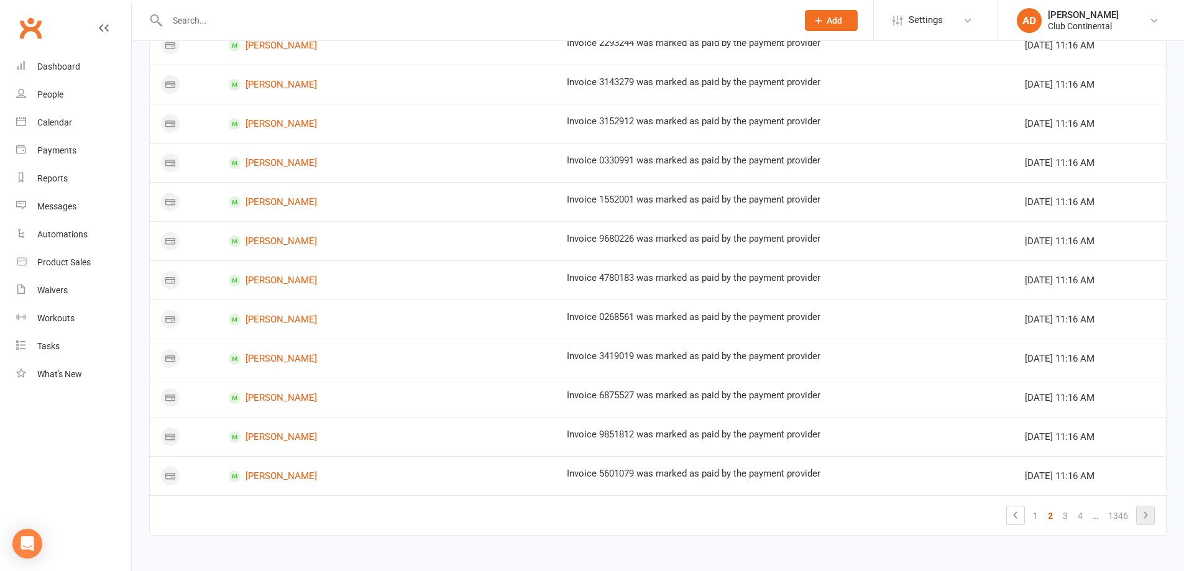
click at [1147, 513] on icon at bounding box center [1145, 515] width 15 height 15
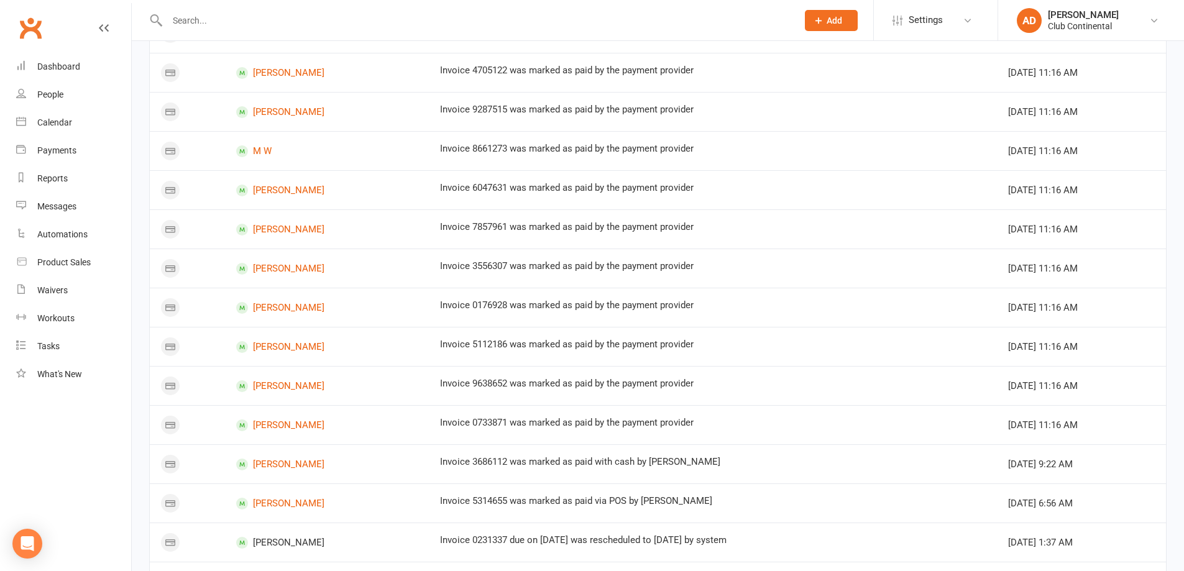
scroll to position [0, 0]
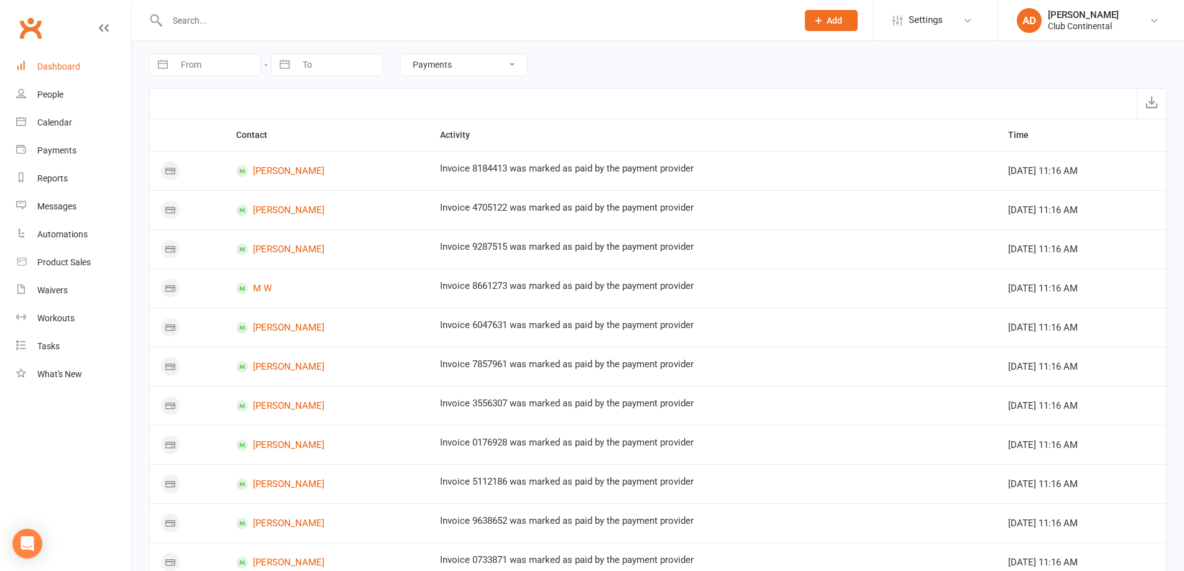
click at [25, 65] on icon at bounding box center [21, 65] width 10 height 10
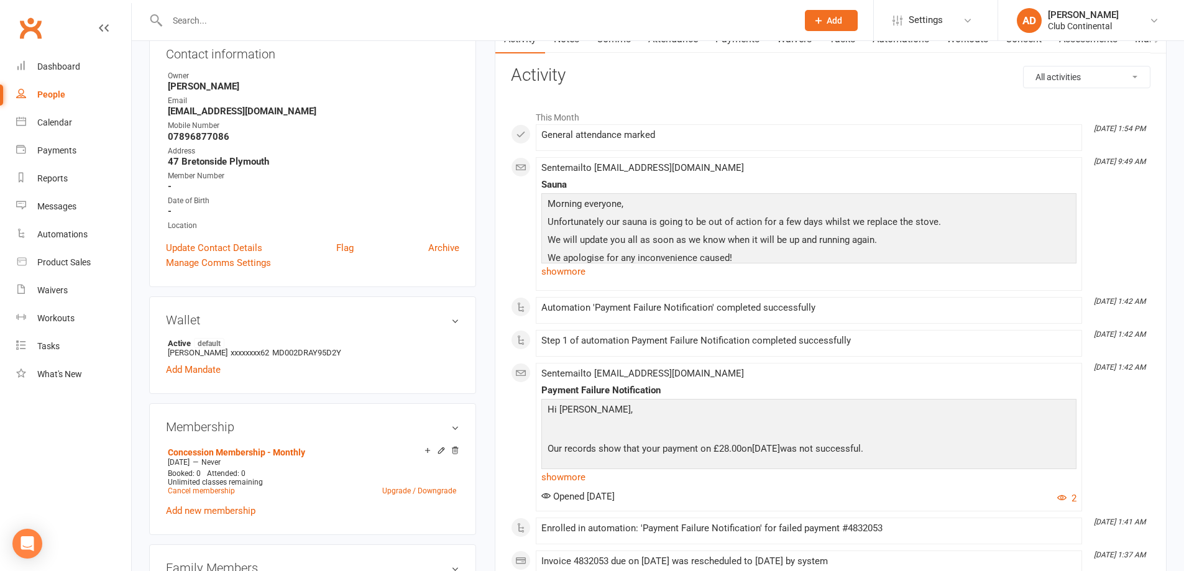
scroll to position [124, 0]
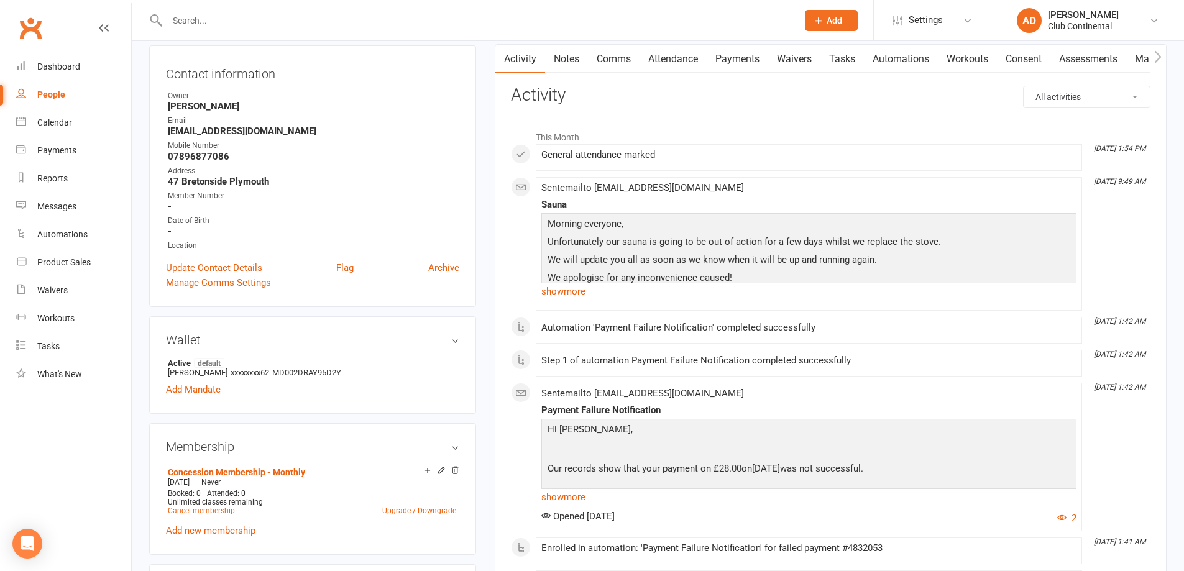
click at [747, 66] on link "Payments" at bounding box center [738, 59] width 62 height 29
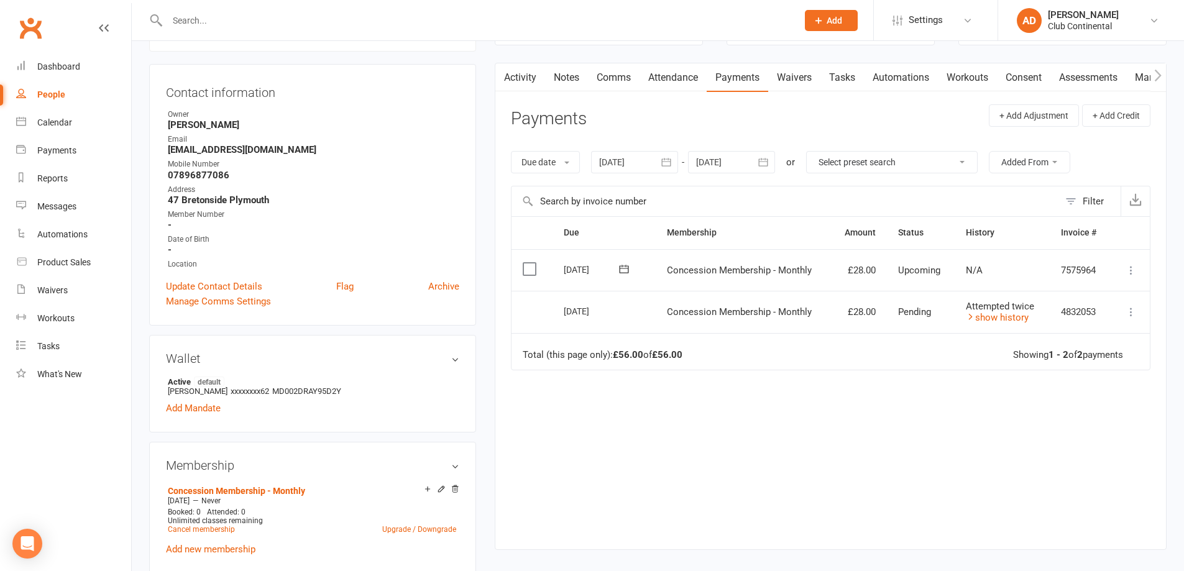
scroll to position [124, 0]
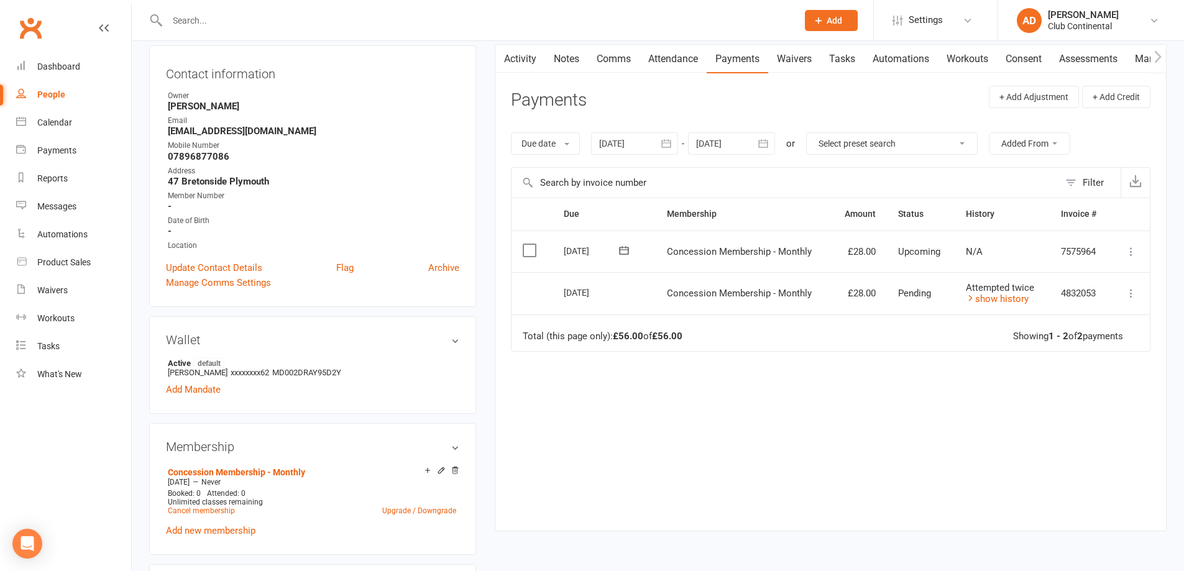
click at [516, 65] on link "Activity" at bounding box center [520, 59] width 50 height 29
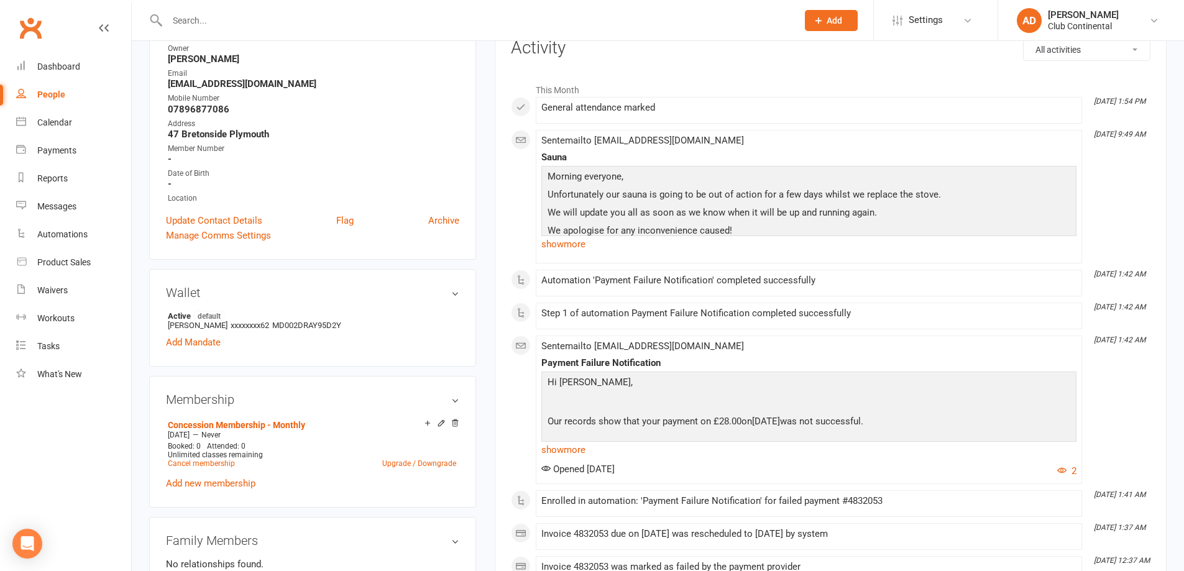
scroll to position [186, 0]
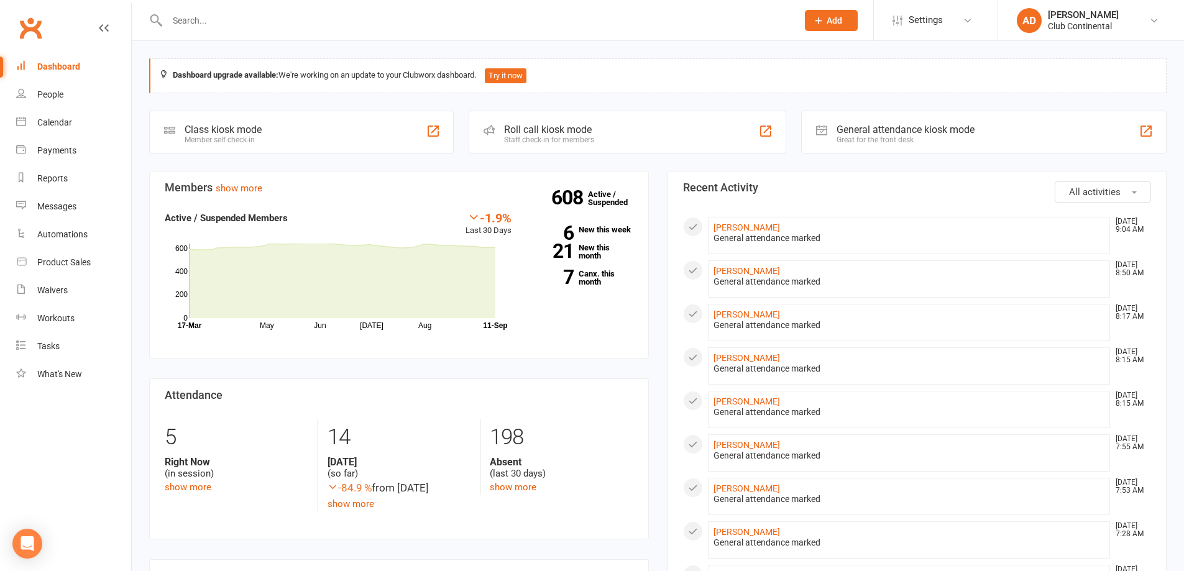
drag, startPoint x: 1073, startPoint y: 190, endPoint x: 1098, endPoint y: 193, distance: 25.0
click at [1075, 190] on span "All activities" at bounding box center [1095, 191] width 52 height 11
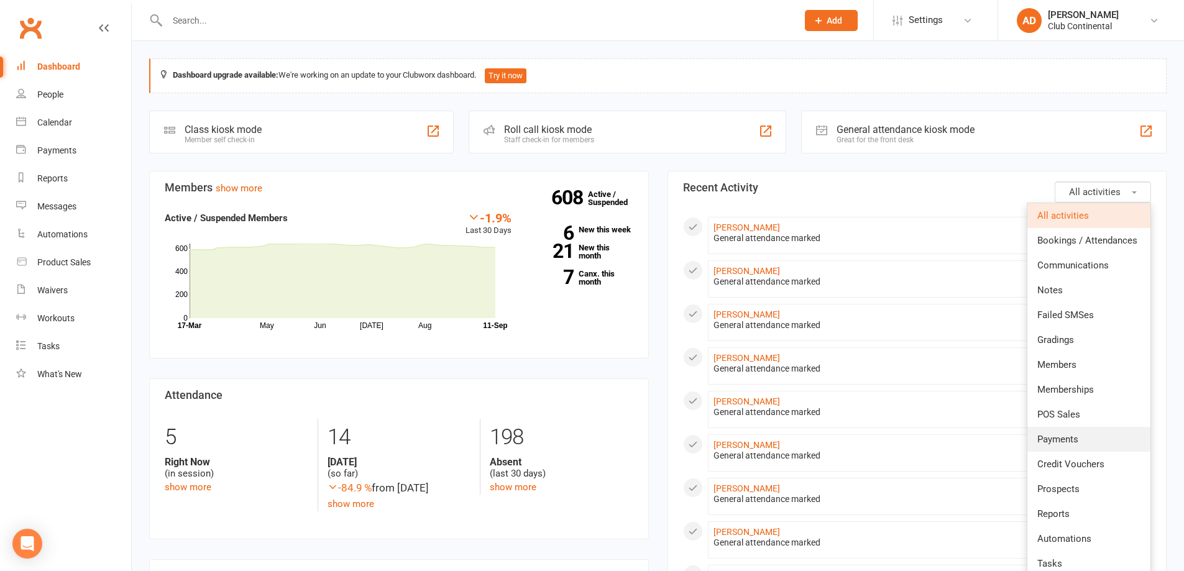
click at [1083, 438] on link "Payments" at bounding box center [1088, 439] width 123 height 25
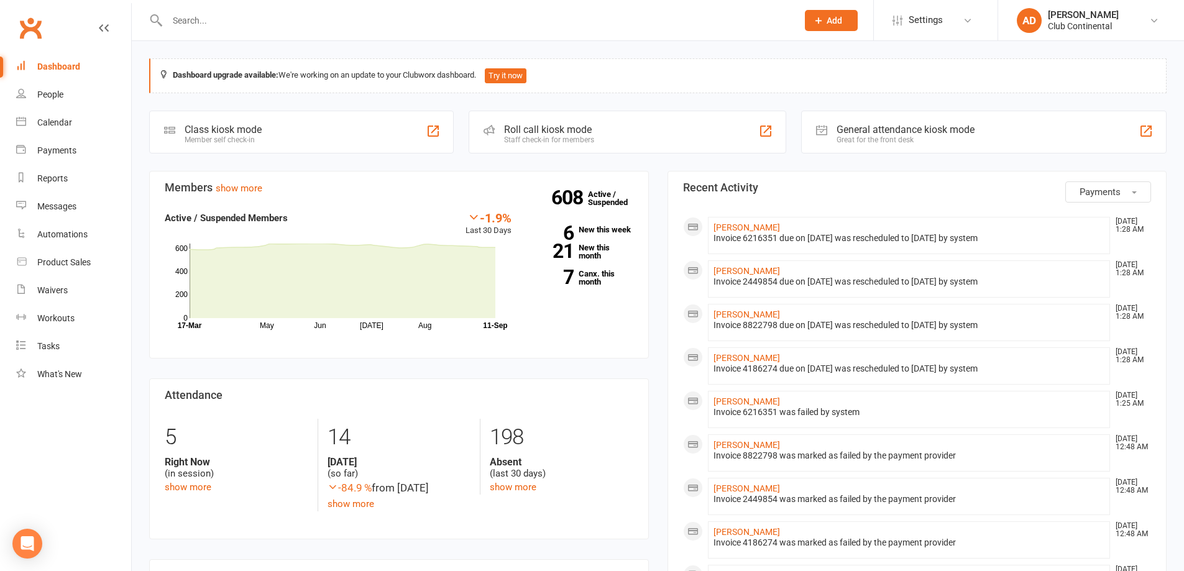
click at [1121, 195] on button "Payments" at bounding box center [1108, 191] width 86 height 21
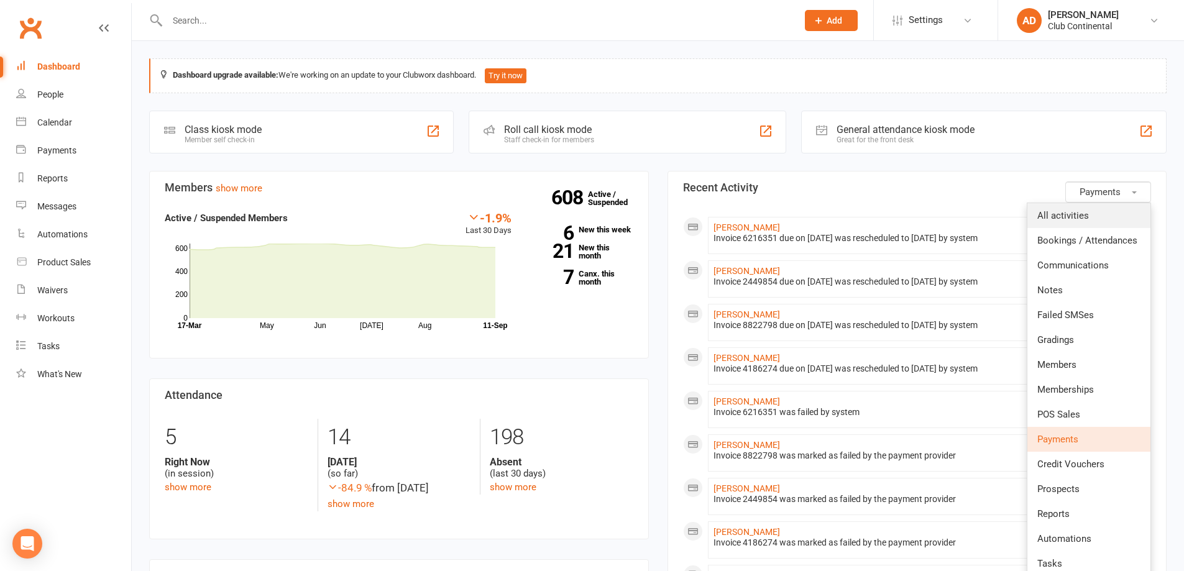
click at [1112, 220] on link "All activities" at bounding box center [1088, 215] width 123 height 25
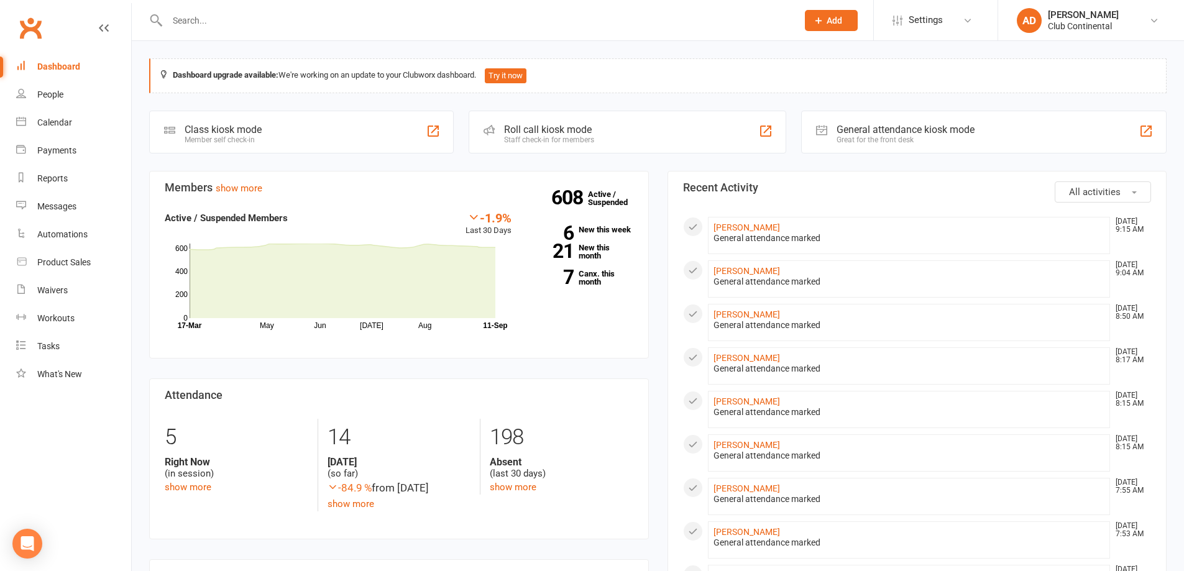
drag, startPoint x: 1155, startPoint y: 214, endPoint x: 1165, endPoint y: 211, distance: 10.6
drag, startPoint x: 1165, startPoint y: 211, endPoint x: 1163, endPoint y: 179, distance: 31.7
drag, startPoint x: 1164, startPoint y: 173, endPoint x: 675, endPoint y: 175, distance: 488.4
drag, startPoint x: 671, startPoint y: 173, endPoint x: 152, endPoint y: 175, distance: 518.3
drag, startPoint x: 152, startPoint y: 175, endPoint x: 152, endPoint y: 114, distance: 61.5
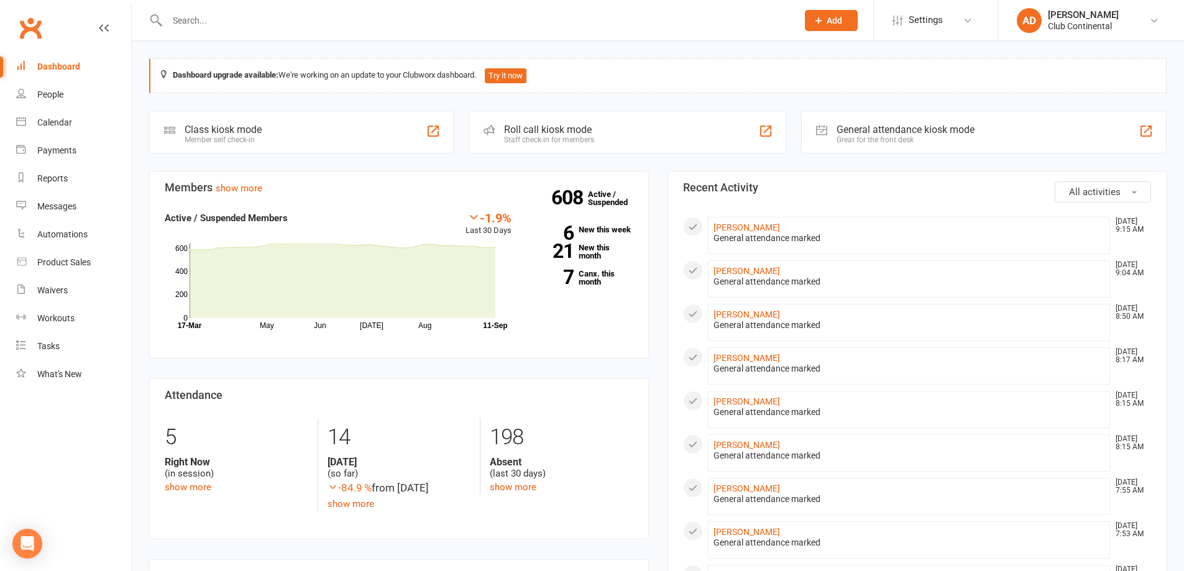
drag, startPoint x: 152, startPoint y: 114, endPoint x: 471, endPoint y: 114, distance: 318.8
click at [471, 114] on div "Roll call kiosk mode Staff check-in for members" at bounding box center [628, 132] width 318 height 43
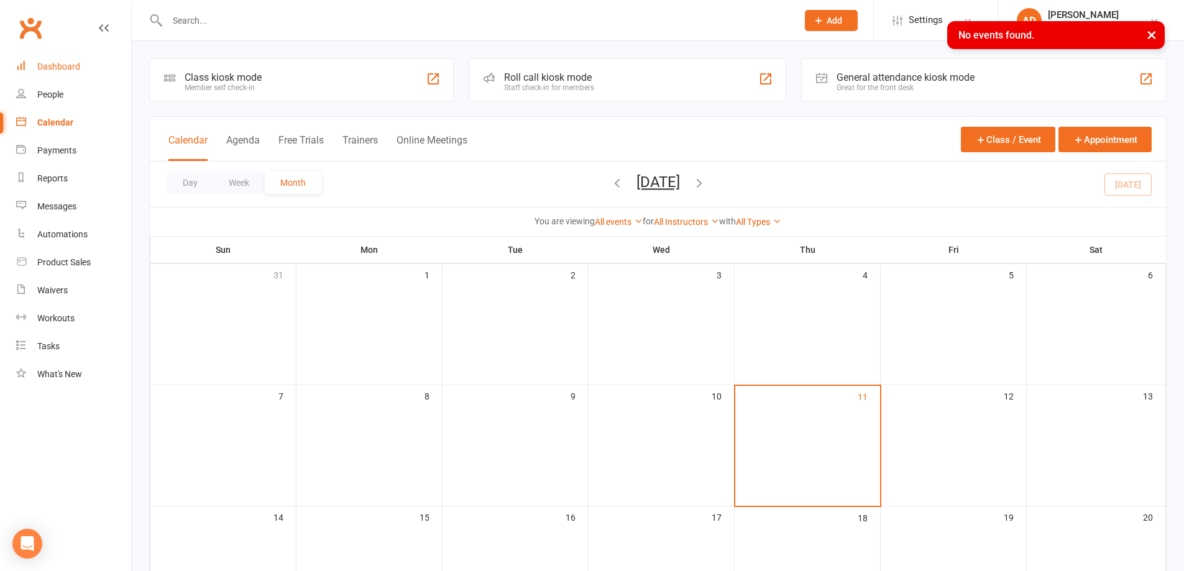
click at [81, 74] on link "Dashboard" at bounding box center [73, 67] width 115 height 28
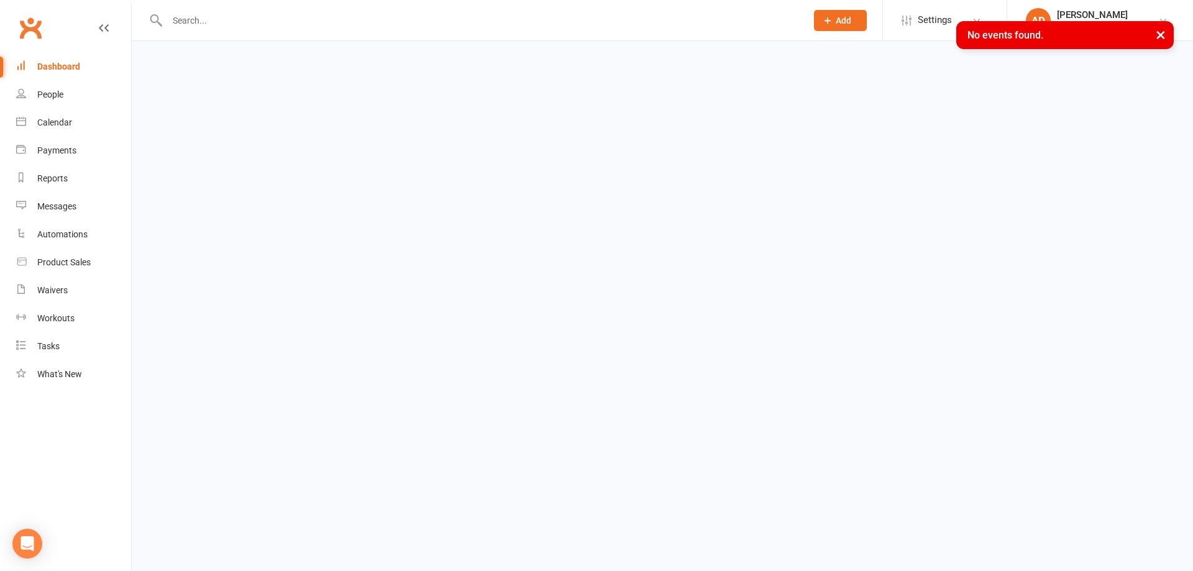
click at [94, 63] on link "Dashboard" at bounding box center [73, 67] width 115 height 28
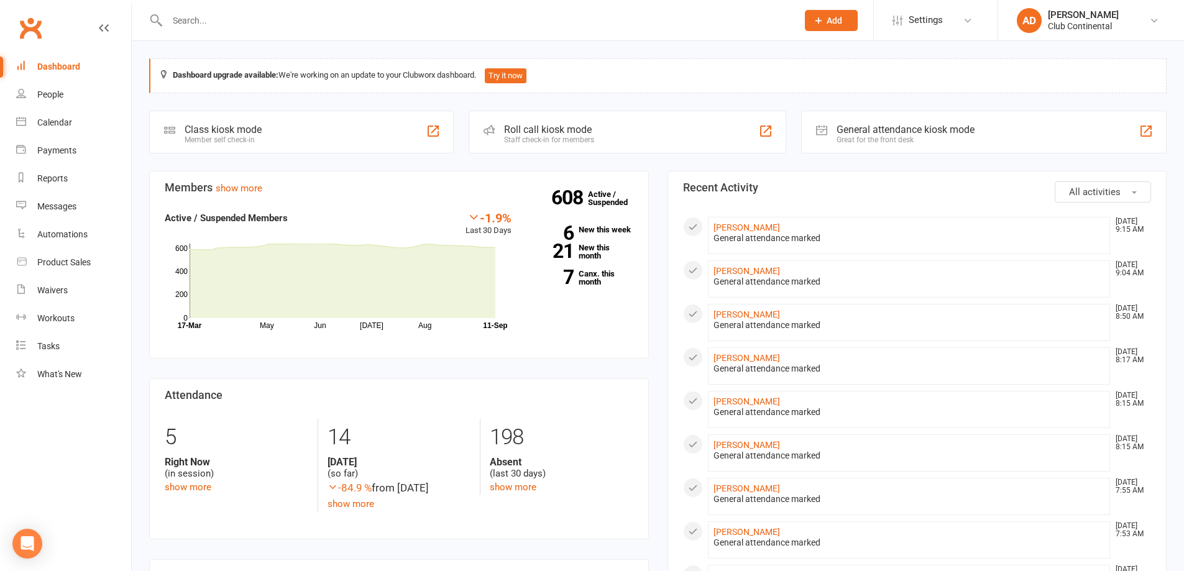
click at [731, 233] on div "General attendance marked" at bounding box center [908, 238] width 391 height 11
click at [733, 230] on link "[PERSON_NAME]" at bounding box center [746, 227] width 66 height 10
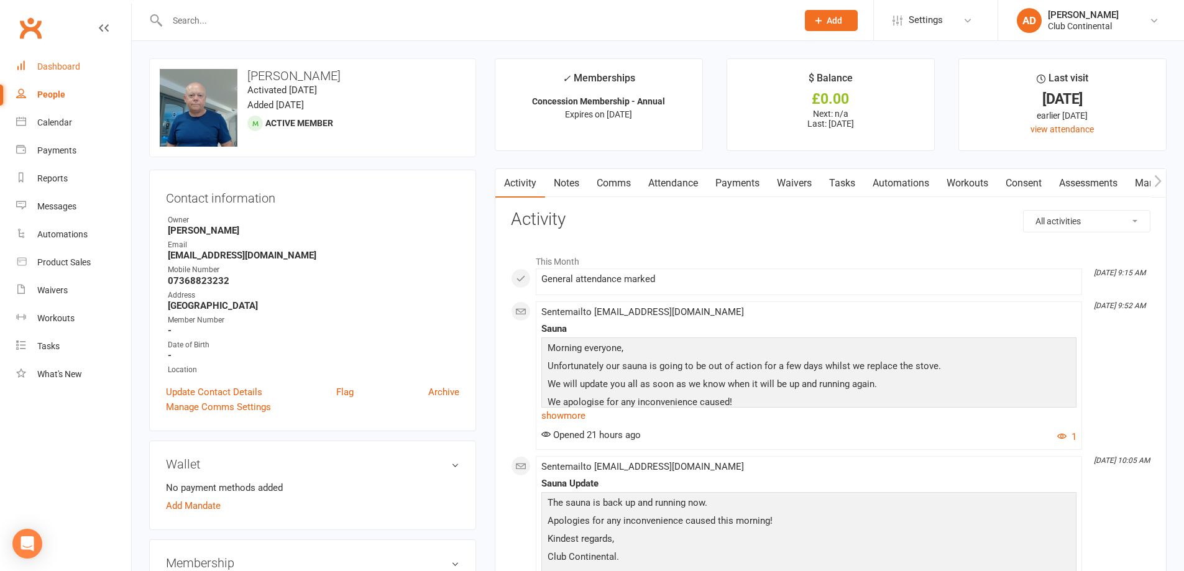
click at [60, 64] on div "Dashboard" at bounding box center [58, 67] width 43 height 10
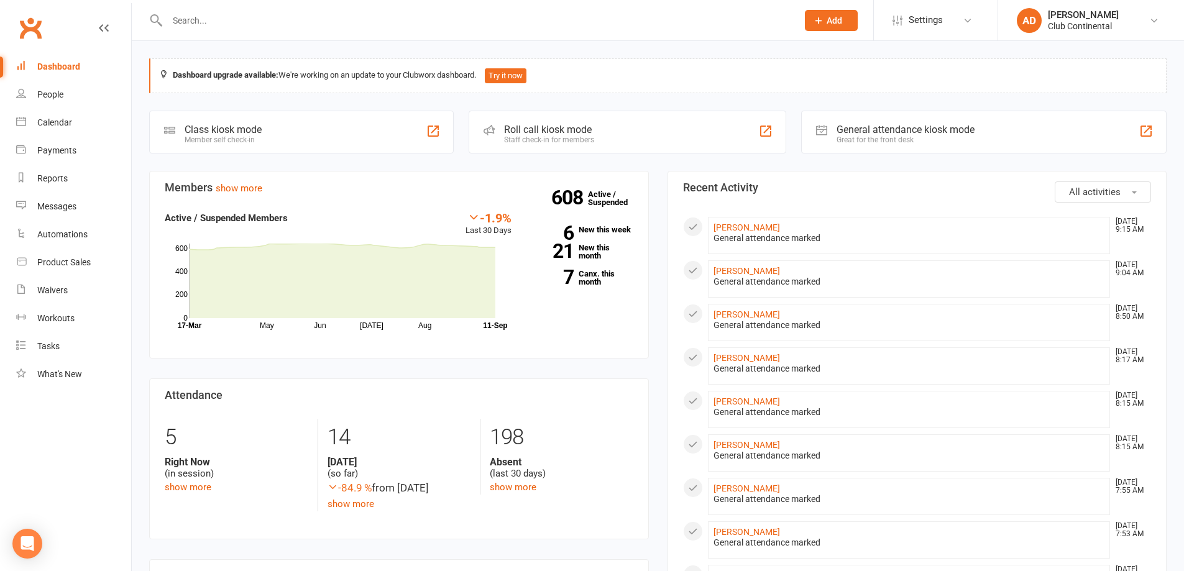
drag, startPoint x: 134, startPoint y: 44, endPoint x: 858, endPoint y: 269, distance: 758.1
click at [858, 269] on li "Huw Evans Sep 11, 9:15 AM General attendance marked" at bounding box center [909, 278] width 403 height 37
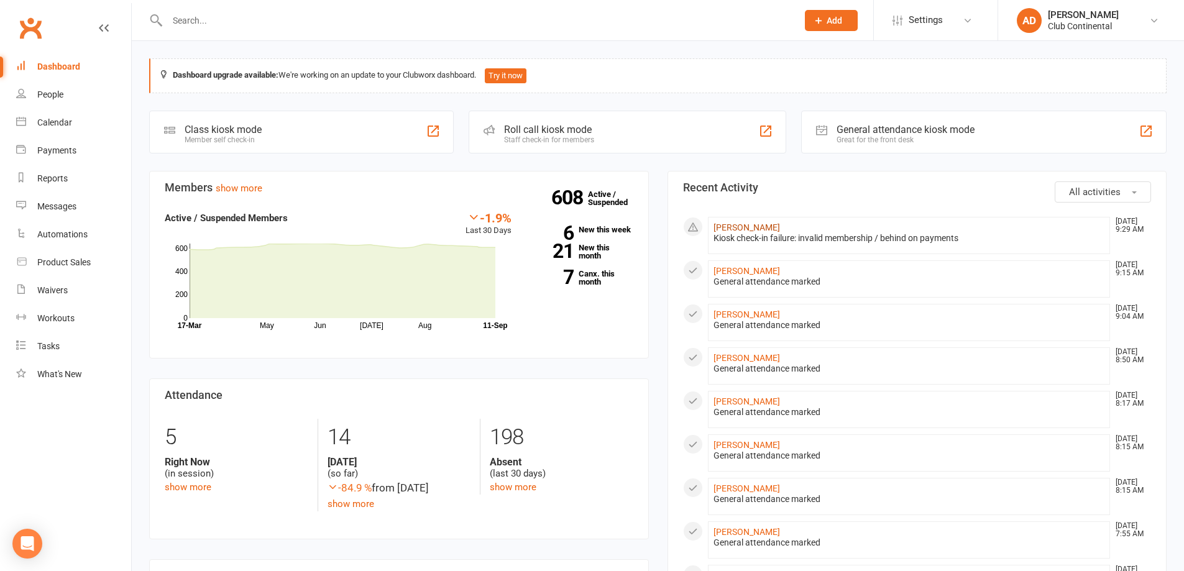
click at [749, 232] on link "Kyle Friend" at bounding box center [746, 227] width 66 height 10
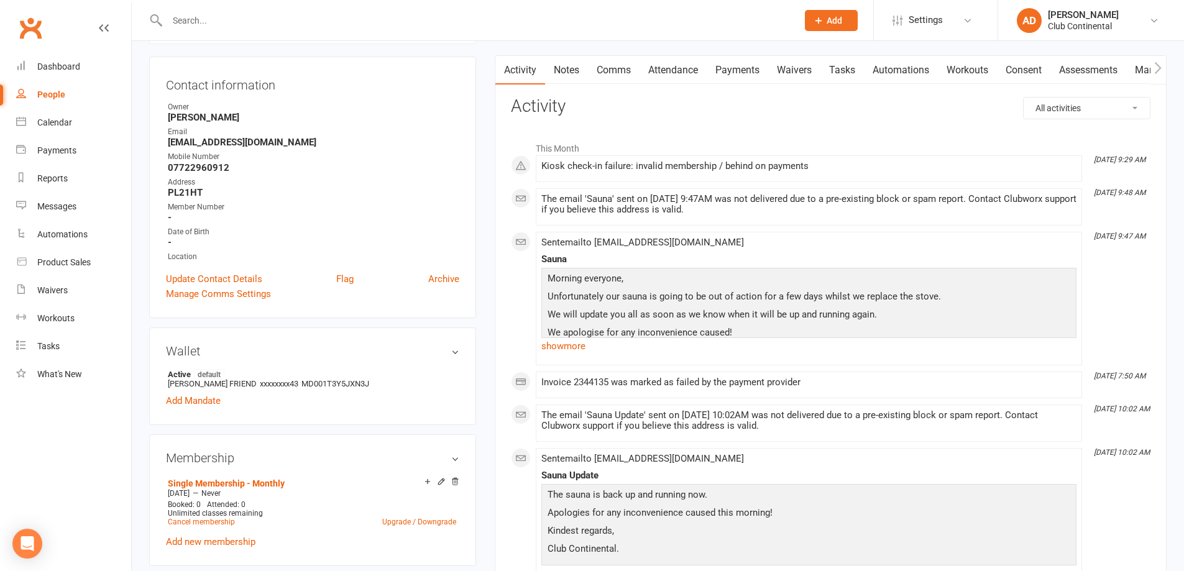
scroll to position [124, 0]
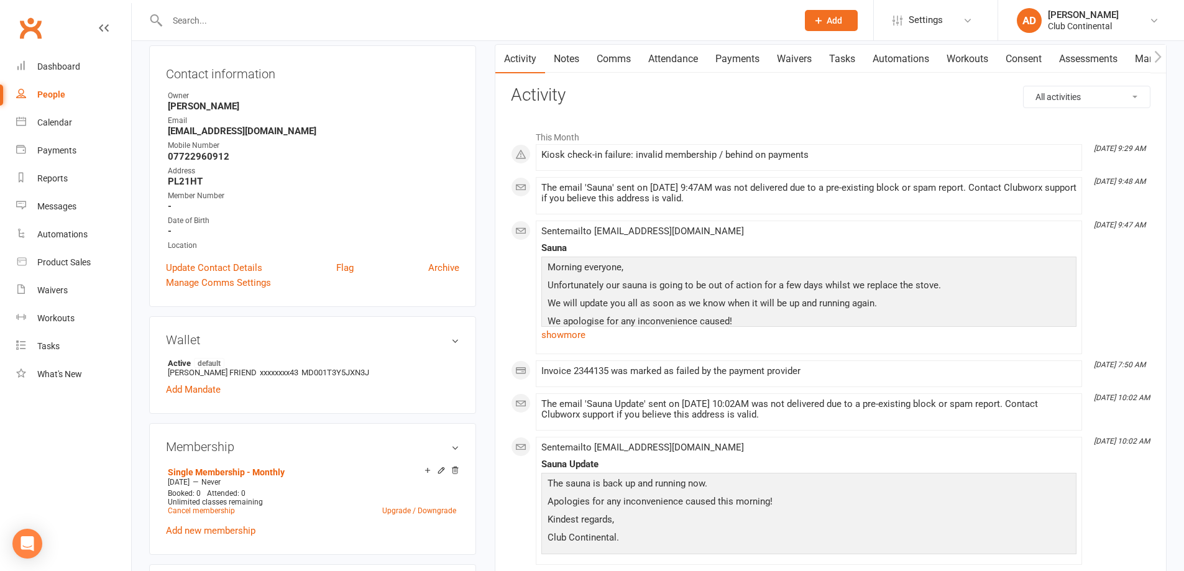
click at [756, 63] on link "Payments" at bounding box center [738, 59] width 62 height 29
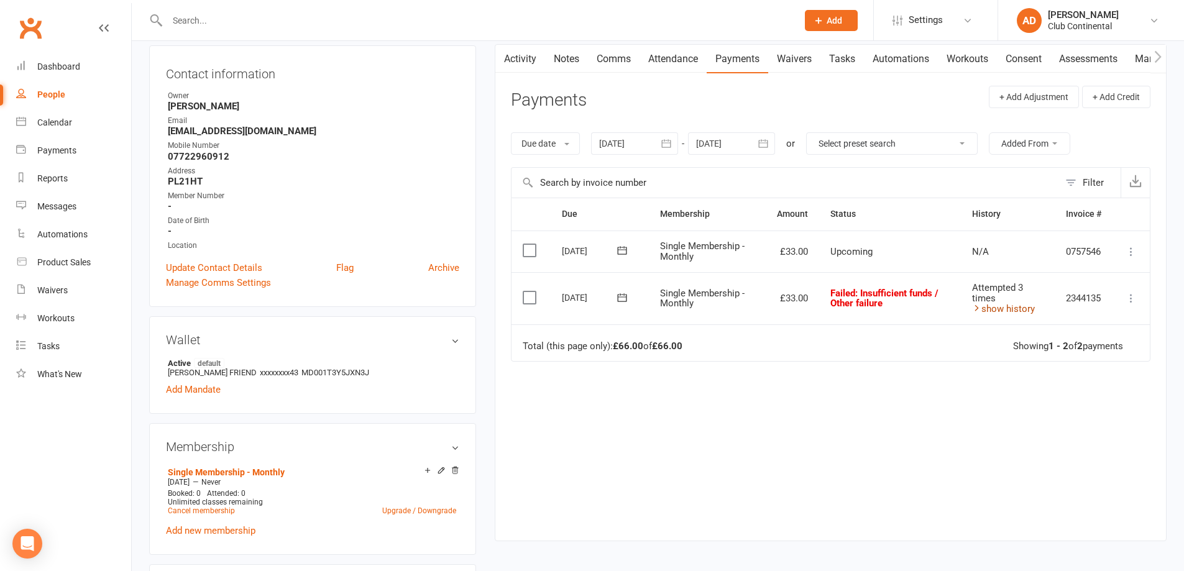
click at [996, 314] on link "show history" at bounding box center [1003, 308] width 63 height 11
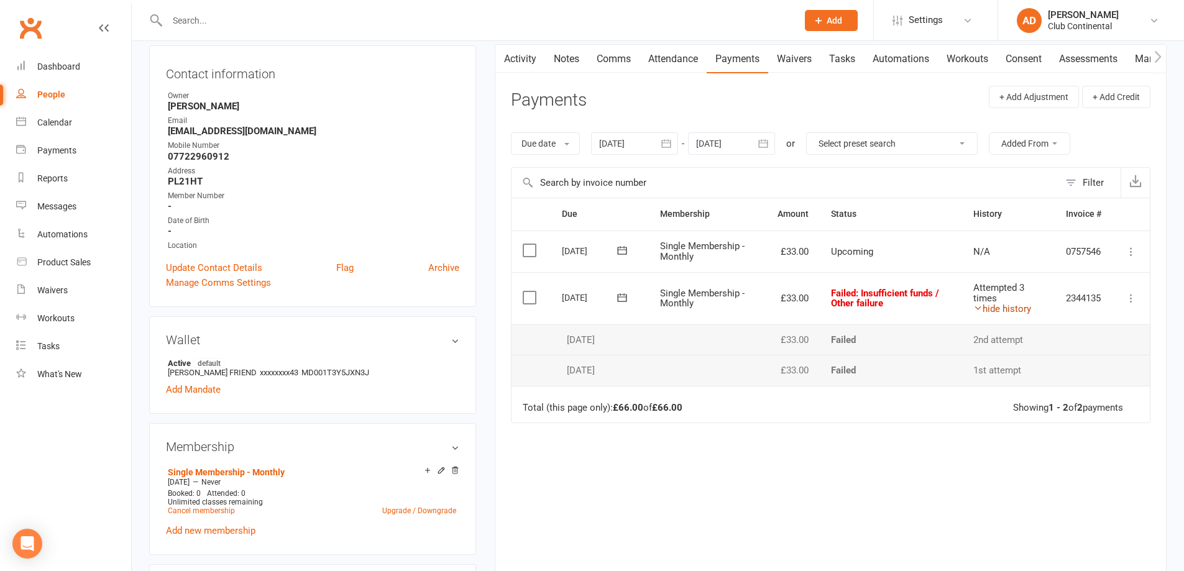
click at [984, 309] on link "hide history" at bounding box center [1002, 308] width 58 height 11
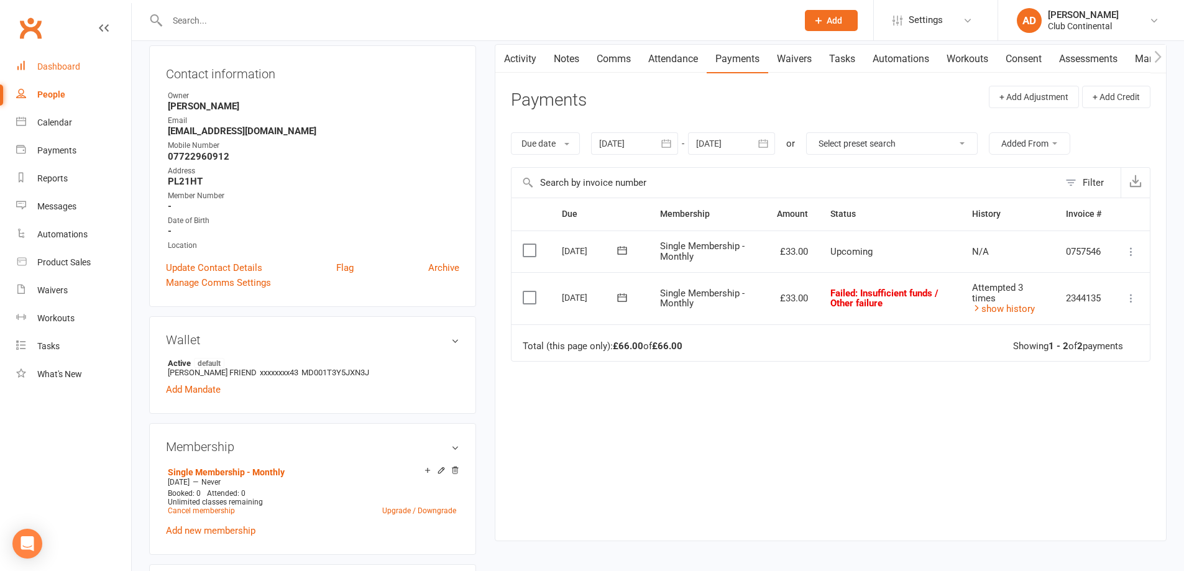
click at [74, 58] on link "Dashboard" at bounding box center [73, 67] width 115 height 28
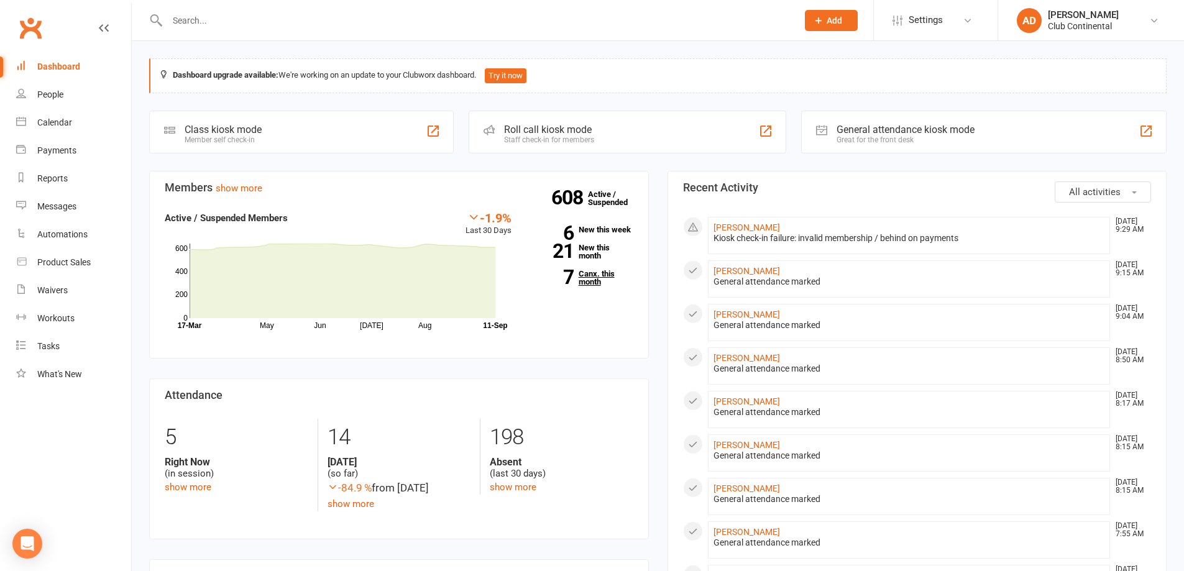
click at [607, 275] on link "7 Canx. this month" at bounding box center [581, 278] width 103 height 16
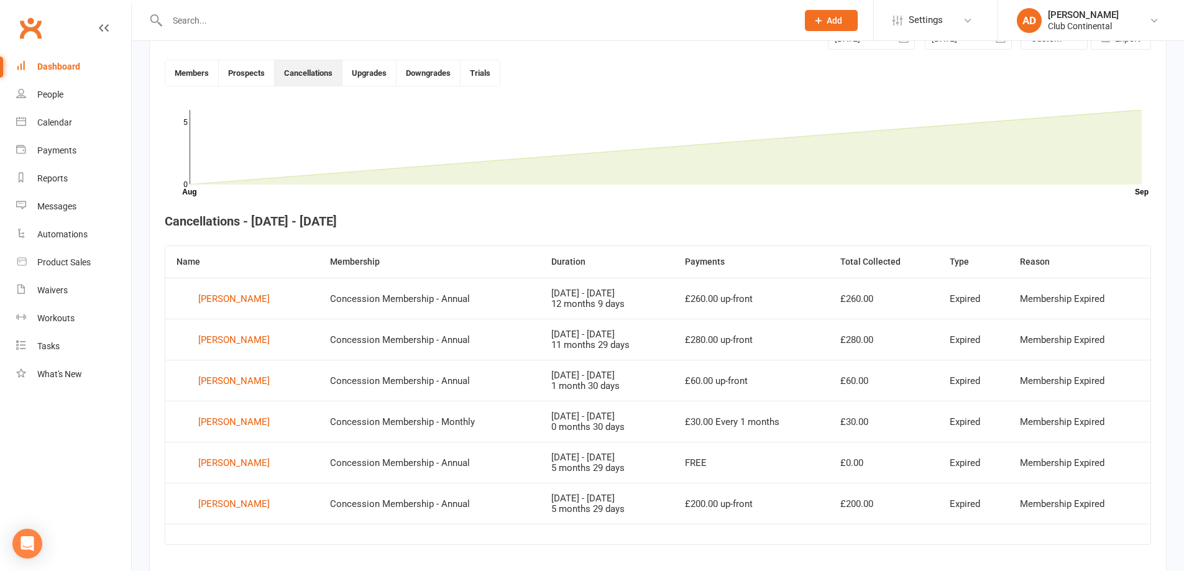
scroll to position [362, 0]
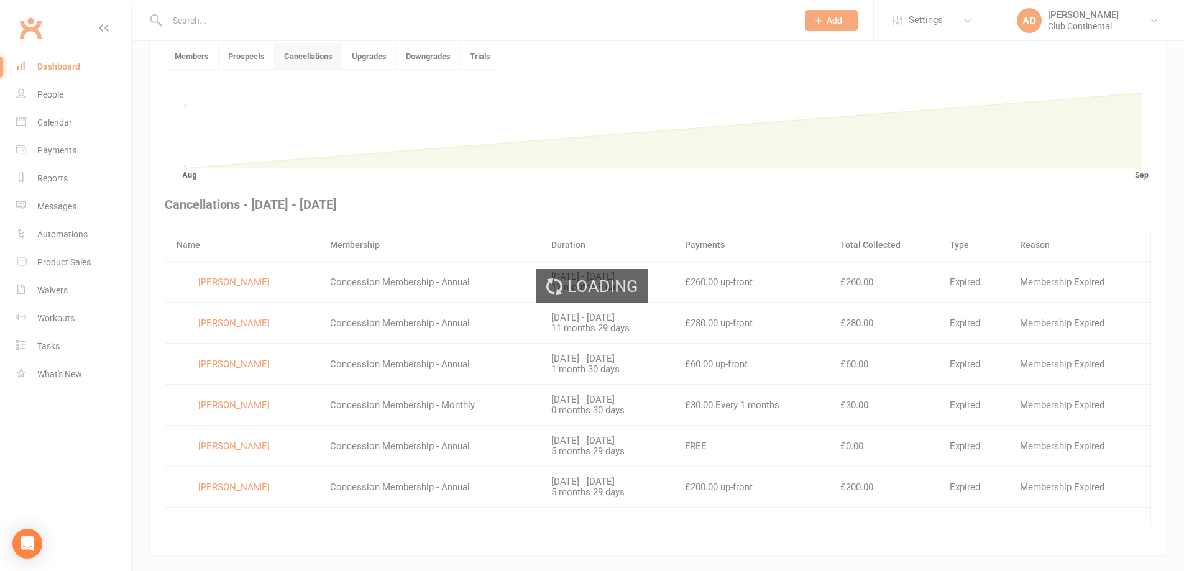
scroll to position [339, 0]
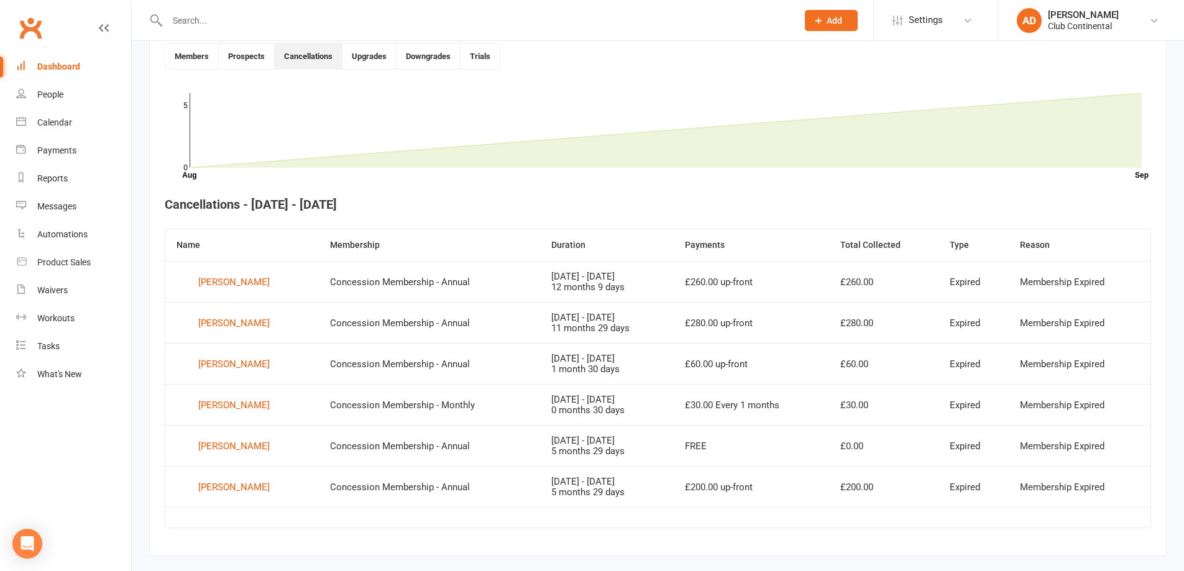
click at [90, 62] on link "Dashboard" at bounding box center [73, 67] width 115 height 28
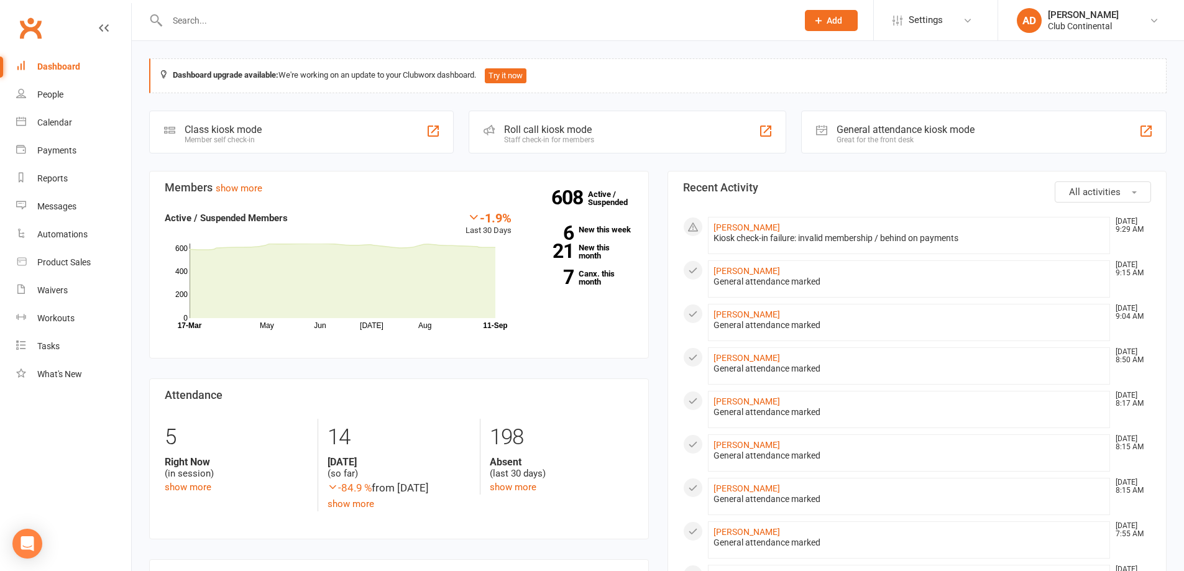
click at [613, 280] on link "7 Canx. this month" at bounding box center [581, 278] width 103 height 16
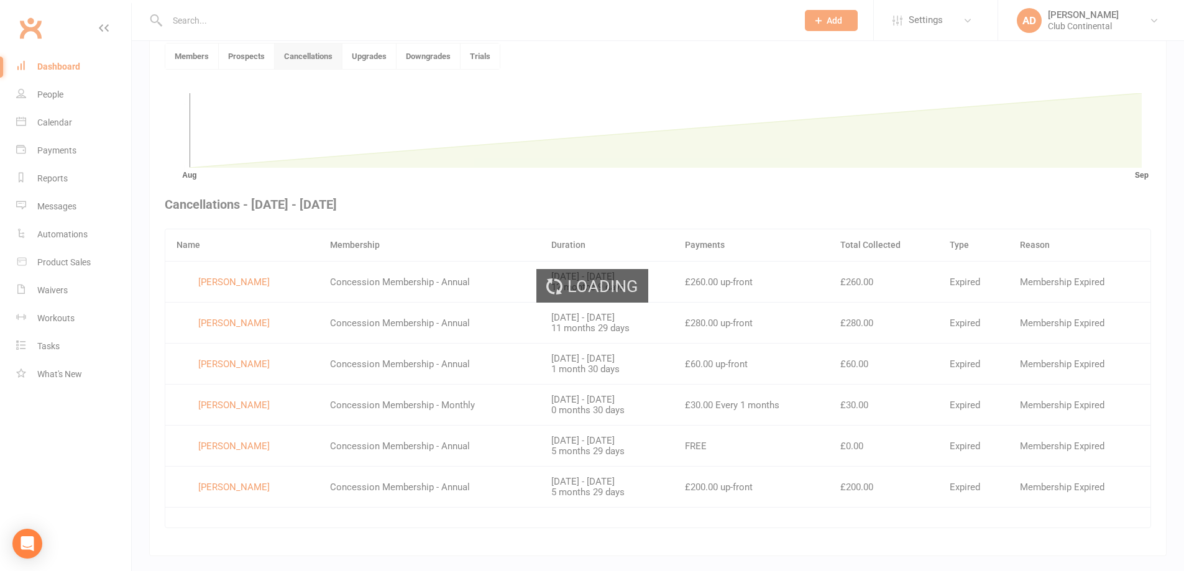
scroll to position [339, 0]
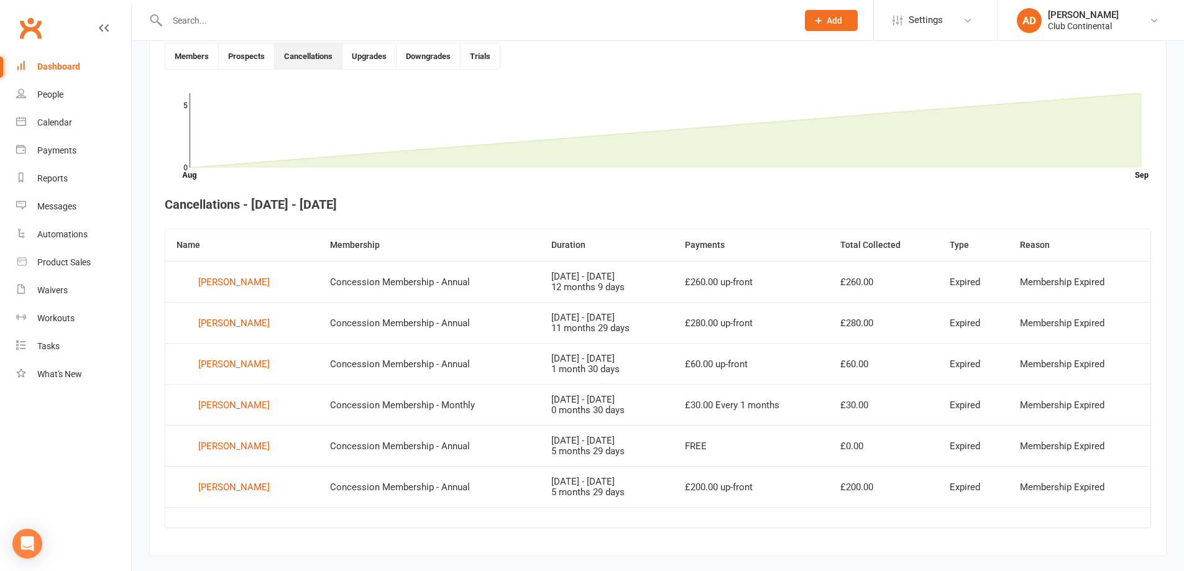
click at [662, 367] on div "1 month 30 days" at bounding box center [606, 369] width 111 height 11
click at [79, 64] on div "Dashboard" at bounding box center [58, 67] width 43 height 10
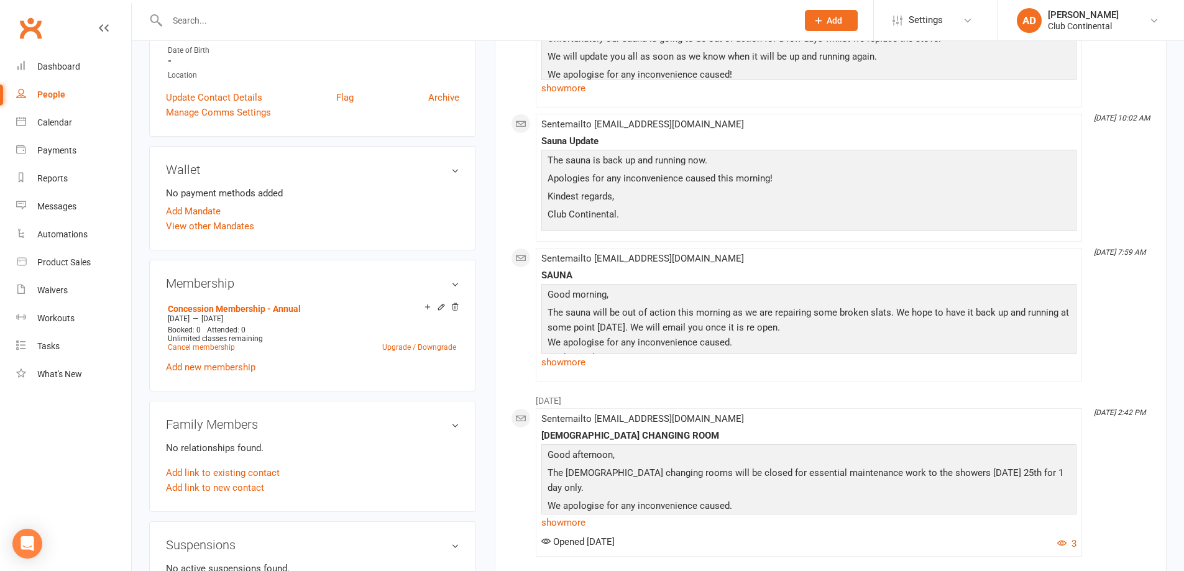
scroll to position [311, 0]
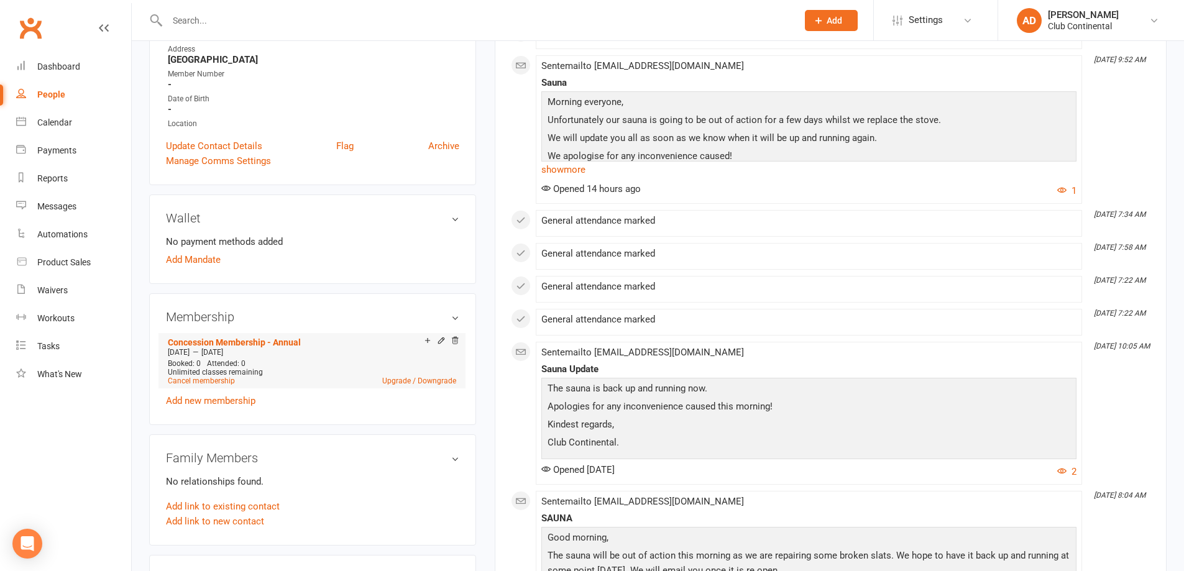
scroll to position [249, 0]
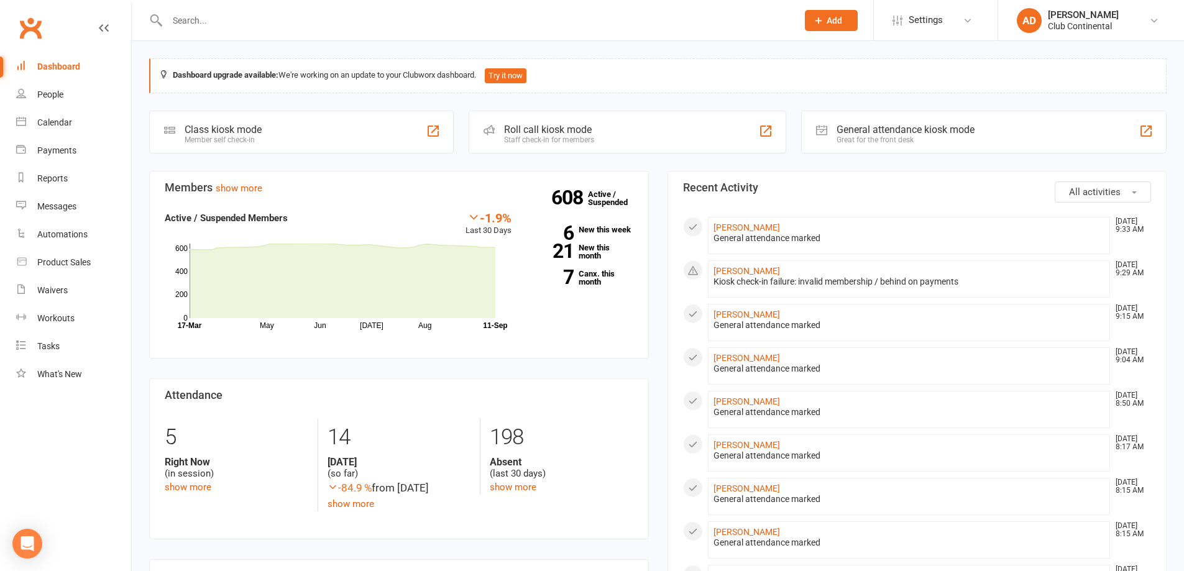
click at [735, 268] on link "[PERSON_NAME]" at bounding box center [746, 271] width 66 height 10
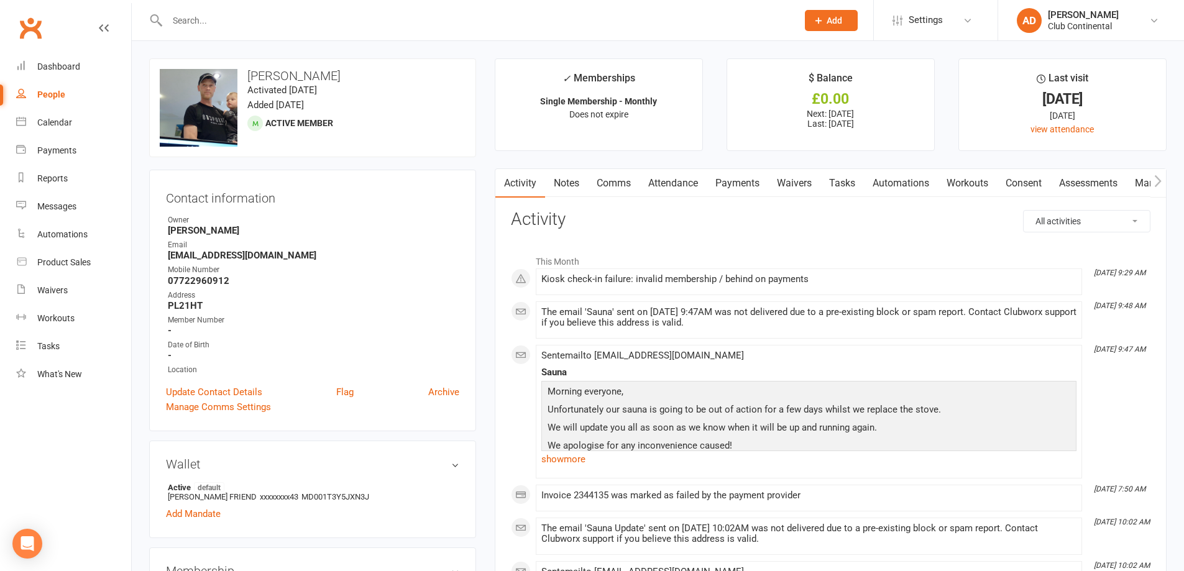
click at [191, 23] on input "text" at bounding box center [475, 20] width 625 height 17
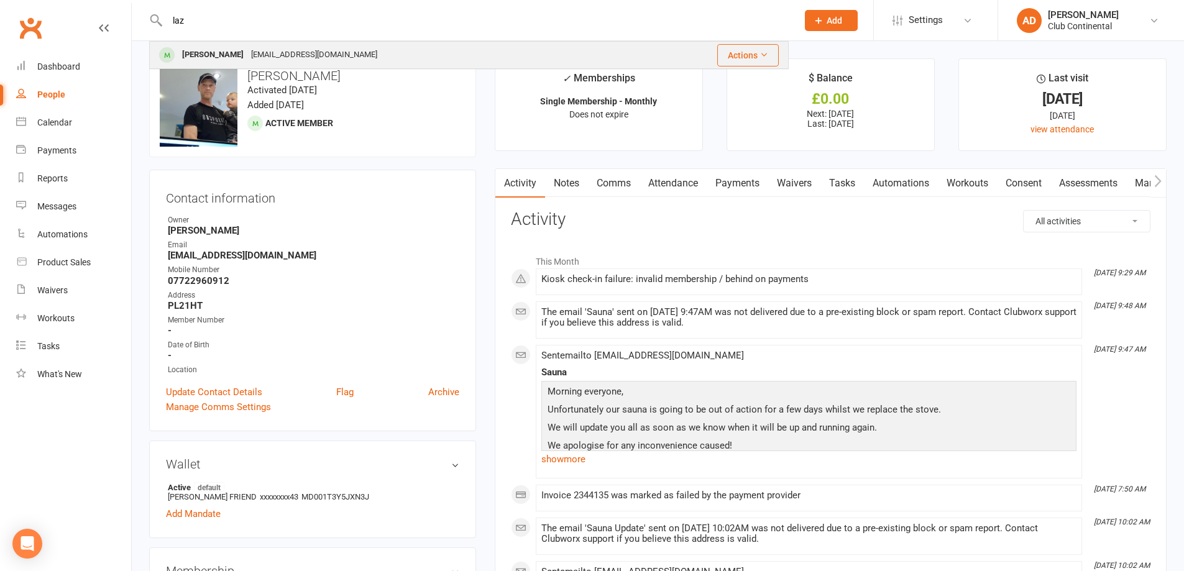
type input "laz"
click at [197, 51] on div "[PERSON_NAME]" at bounding box center [212, 55] width 69 height 18
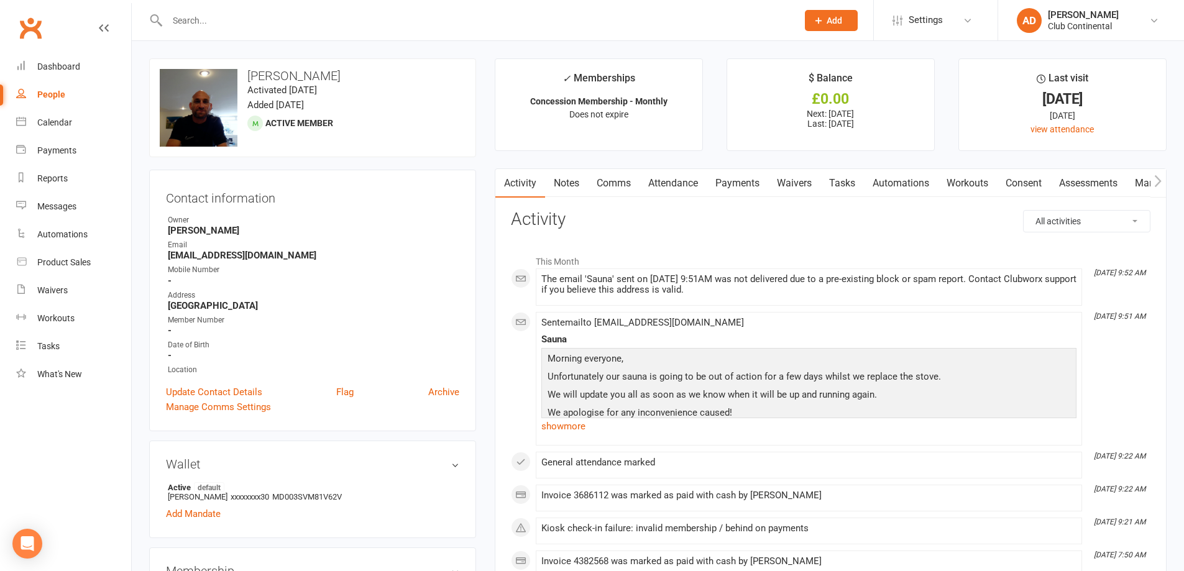
click at [203, 22] on input "text" at bounding box center [475, 20] width 625 height 17
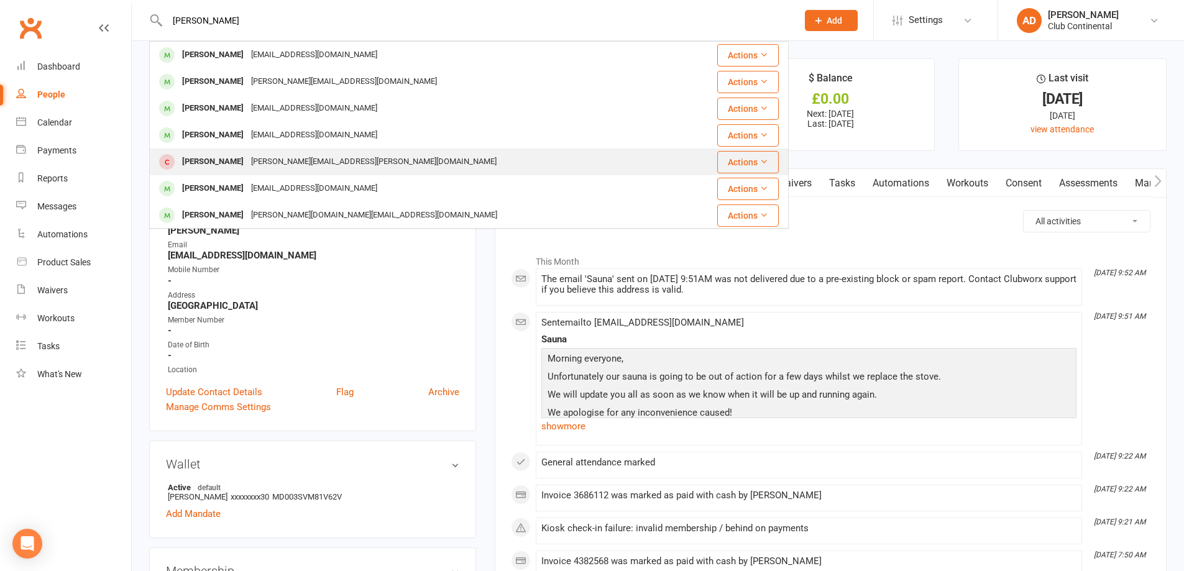
type input "[PERSON_NAME]"
click at [208, 160] on div "[PERSON_NAME]" at bounding box center [212, 162] width 69 height 18
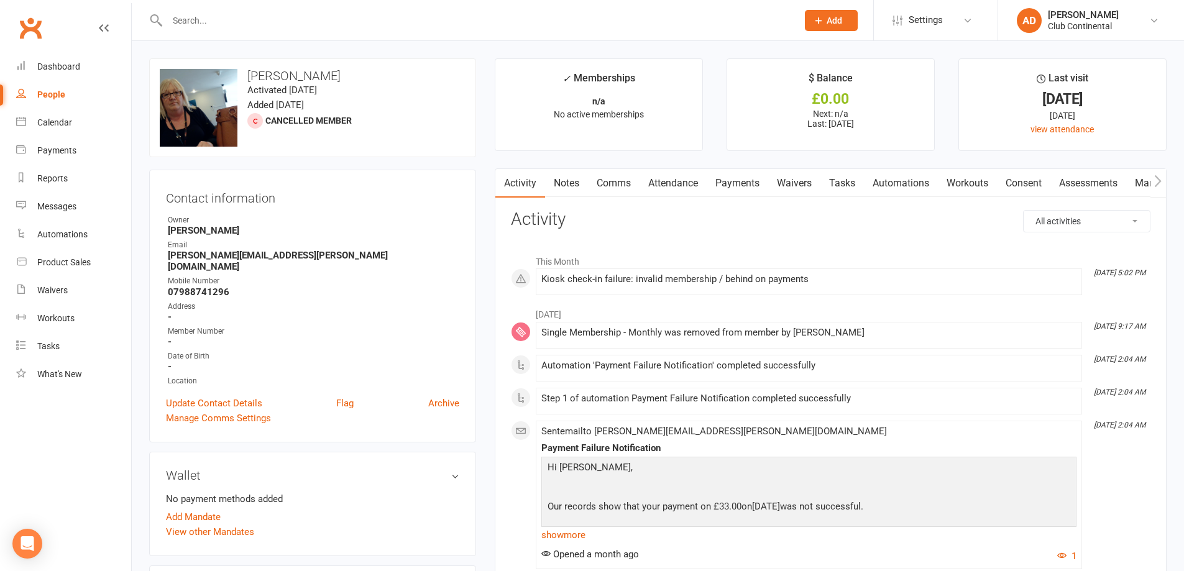
click at [574, 183] on link "Notes" at bounding box center [566, 183] width 43 height 29
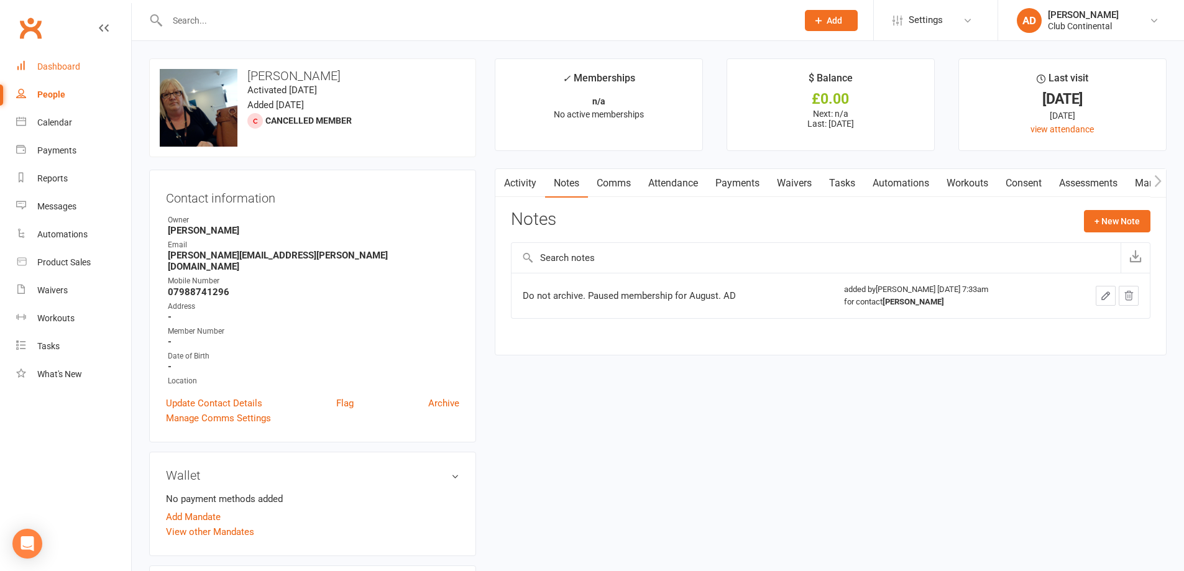
click at [67, 67] on div "Dashboard" at bounding box center [58, 67] width 43 height 10
